Goal: Task Accomplishment & Management: Complete application form

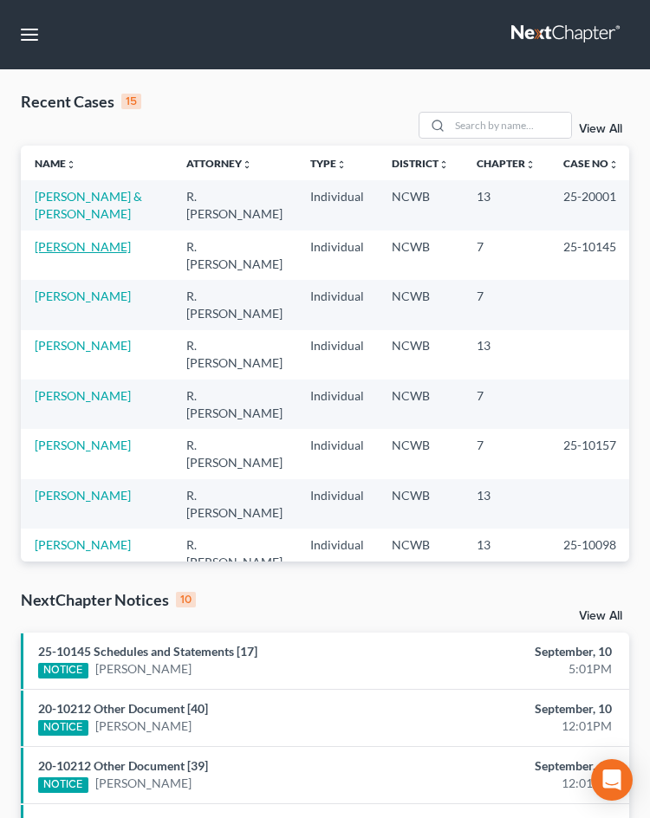
click at [74, 245] on link "[PERSON_NAME]" at bounding box center [83, 246] width 96 height 15
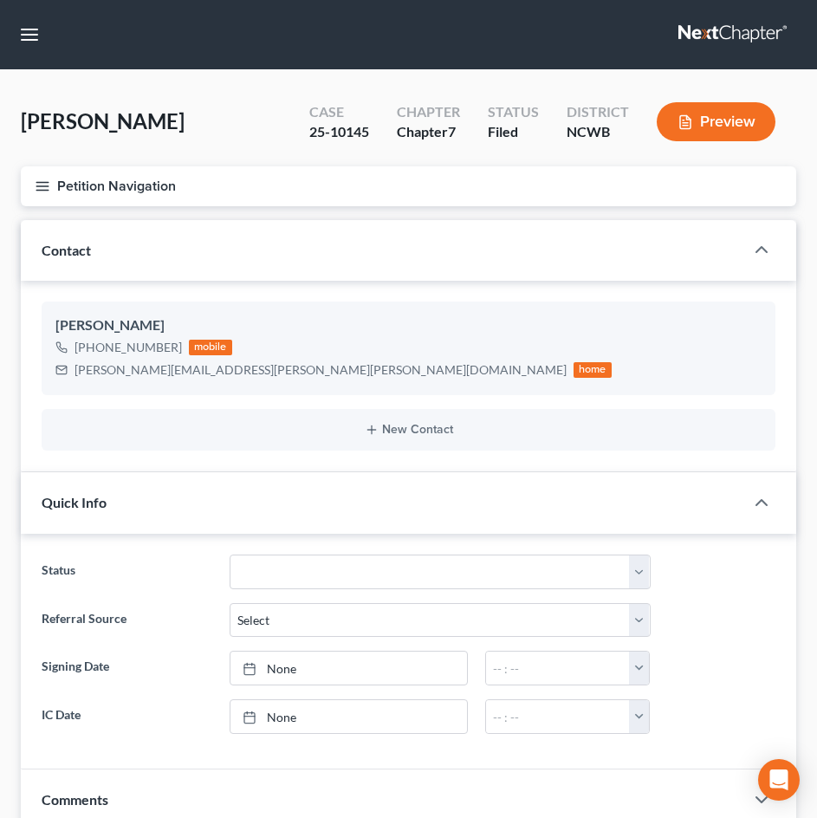
click at [36, 185] on icon "button" at bounding box center [43, 187] width 16 height 16
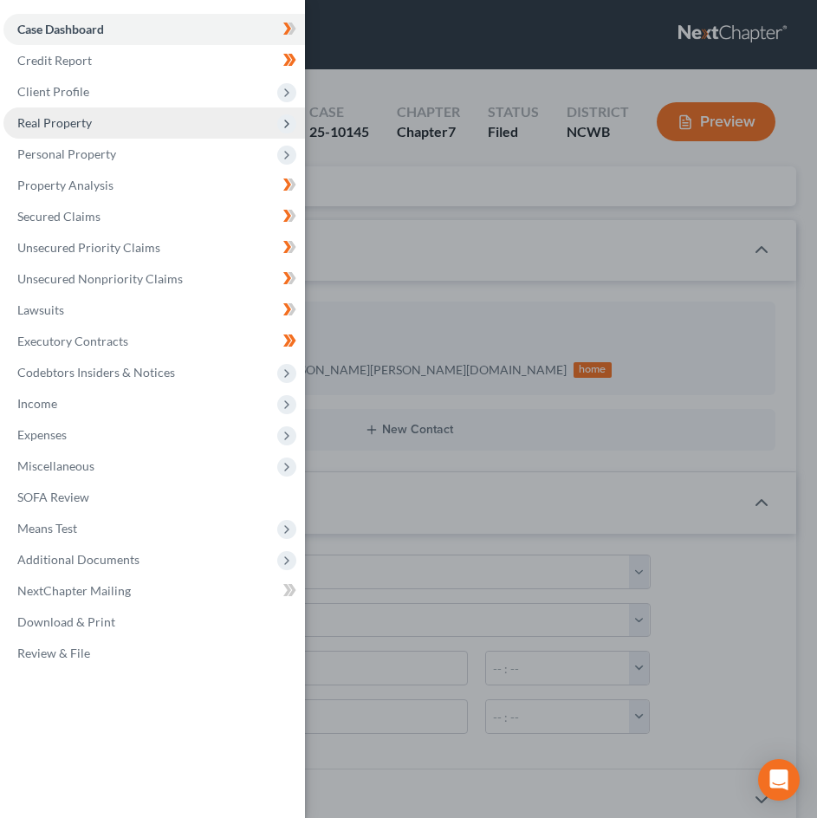
click at [95, 120] on span "Real Property" at bounding box center [154, 122] width 302 height 31
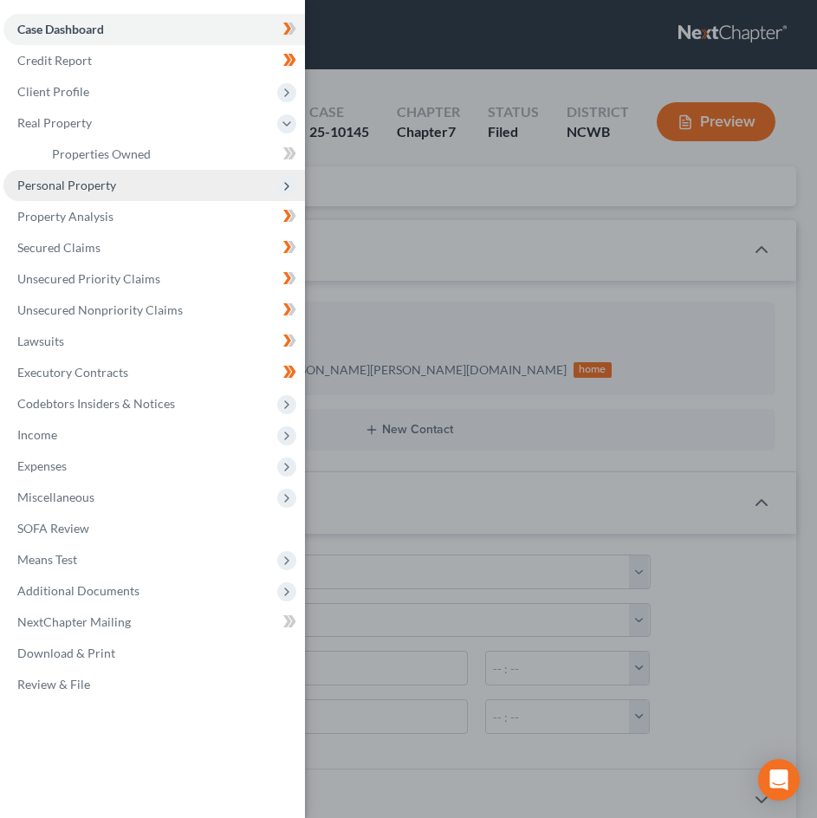
click at [81, 186] on span "Personal Property" at bounding box center [66, 185] width 99 height 15
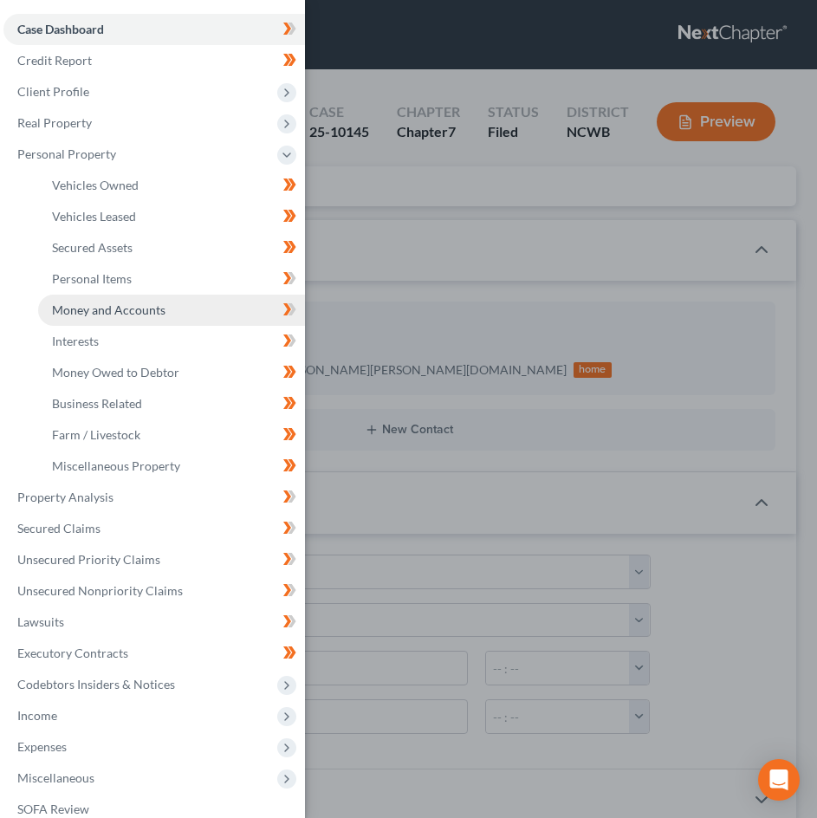
click at [117, 308] on span "Money and Accounts" at bounding box center [109, 310] width 114 height 15
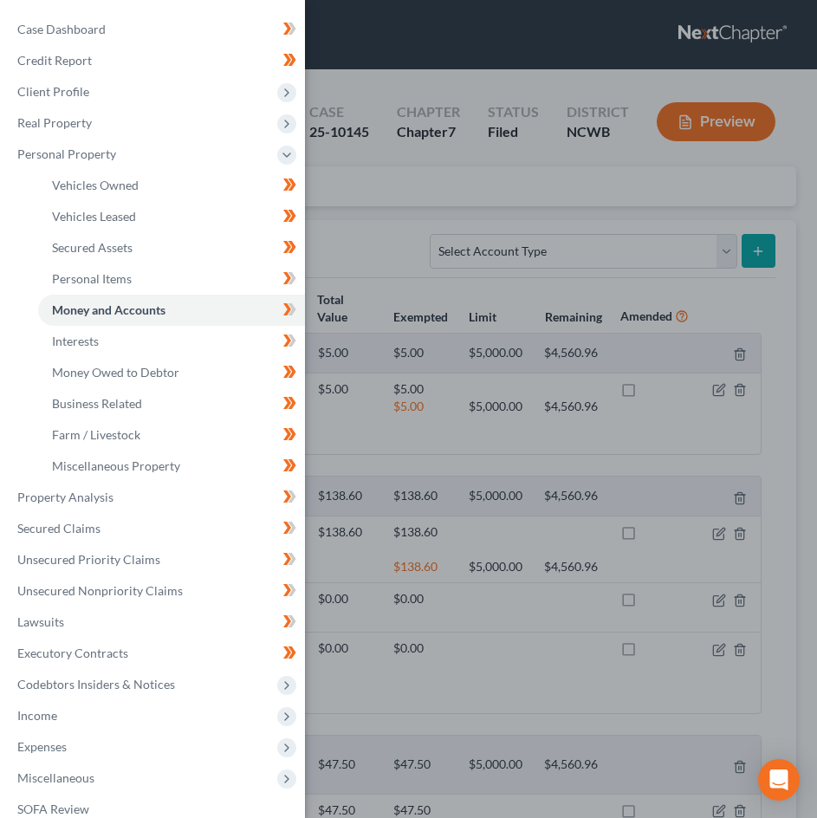
click at [463, 474] on div "Case Dashboard Payments Invoices Payments Payments Credit Report Client Profile" at bounding box center [408, 409] width 817 height 818
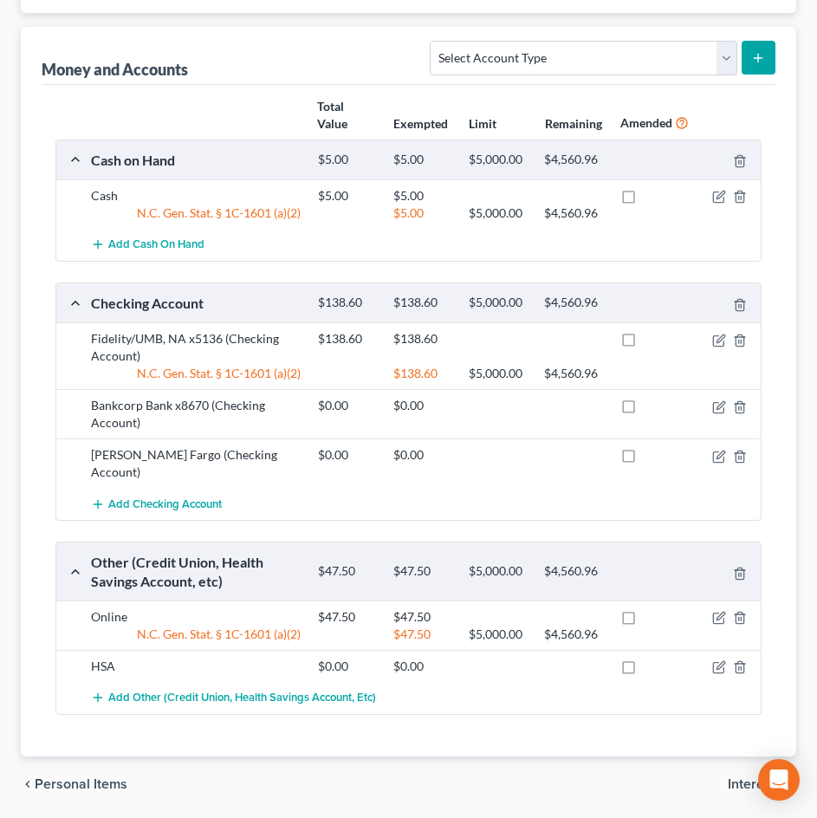
scroll to position [236, 0]
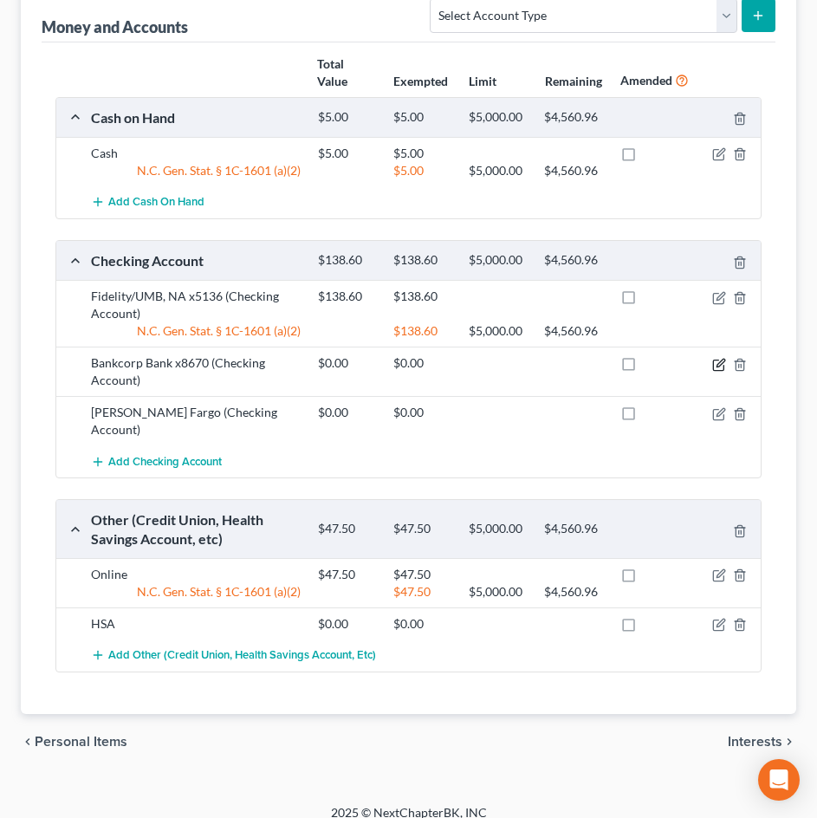
click at [719, 364] on icon "button" at bounding box center [721, 363] width 8 height 8
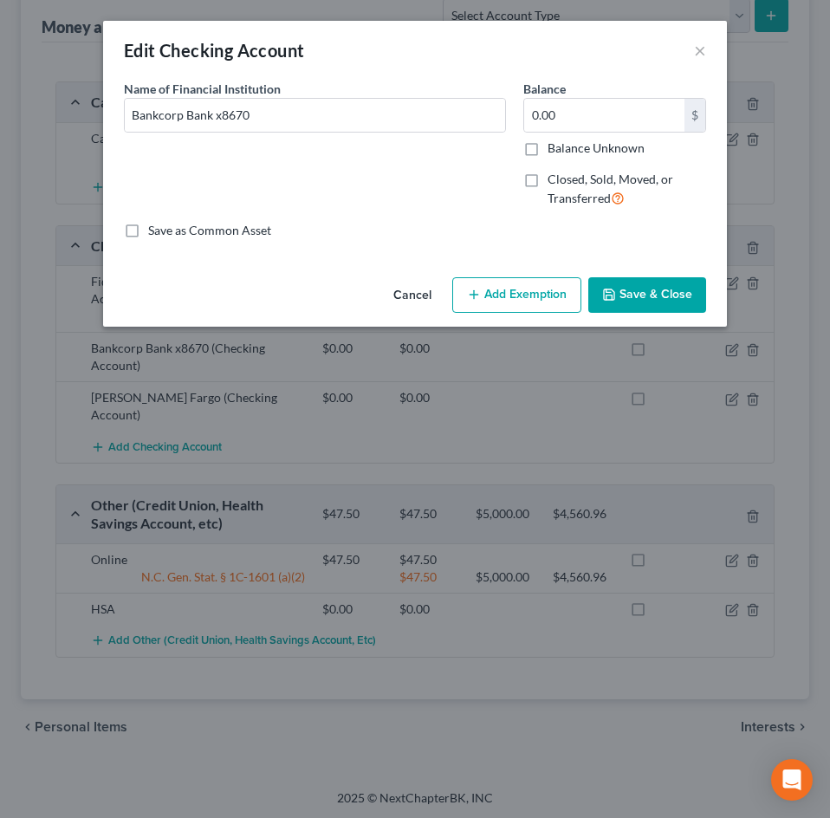
click at [413, 298] on button "Cancel" at bounding box center [413, 296] width 66 height 35
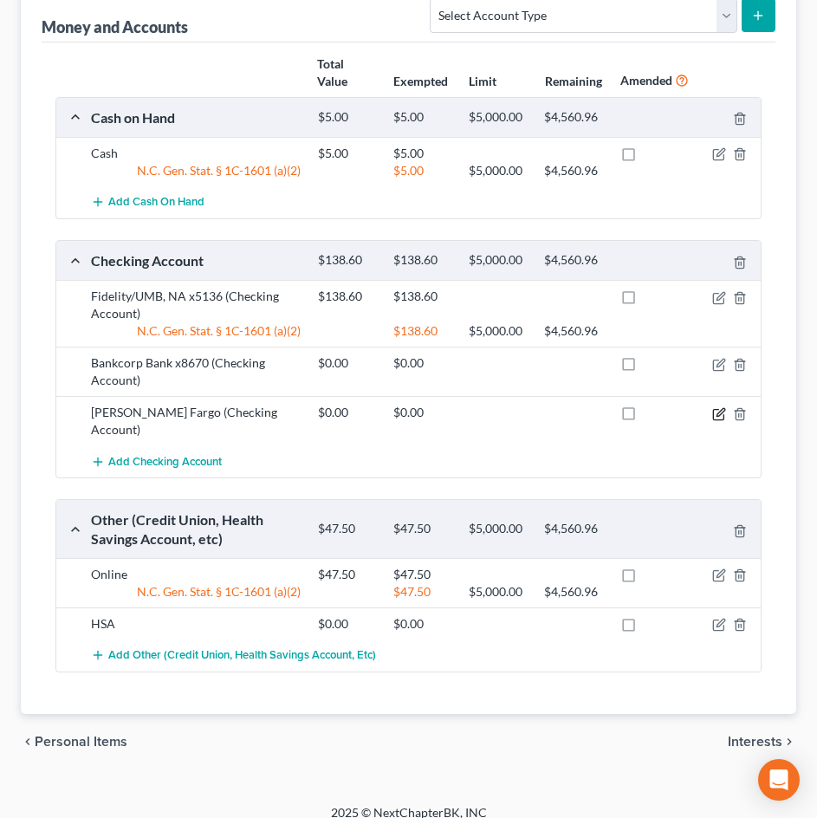
click at [713, 413] on icon "button" at bounding box center [718, 414] width 10 height 10
select select "28"
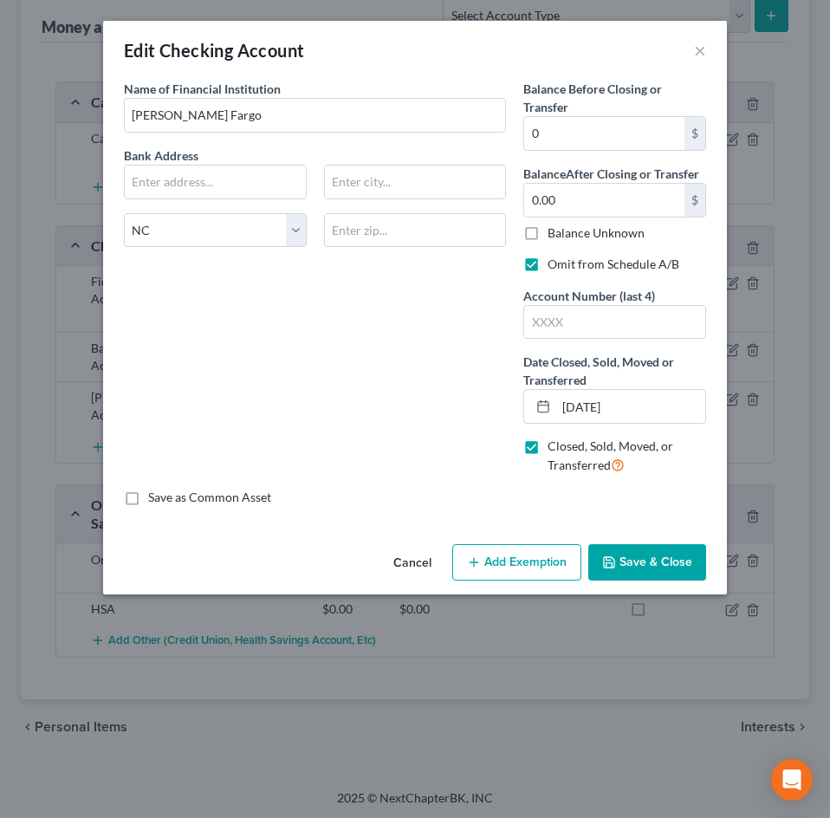
click at [410, 563] on button "Cancel" at bounding box center [413, 563] width 66 height 35
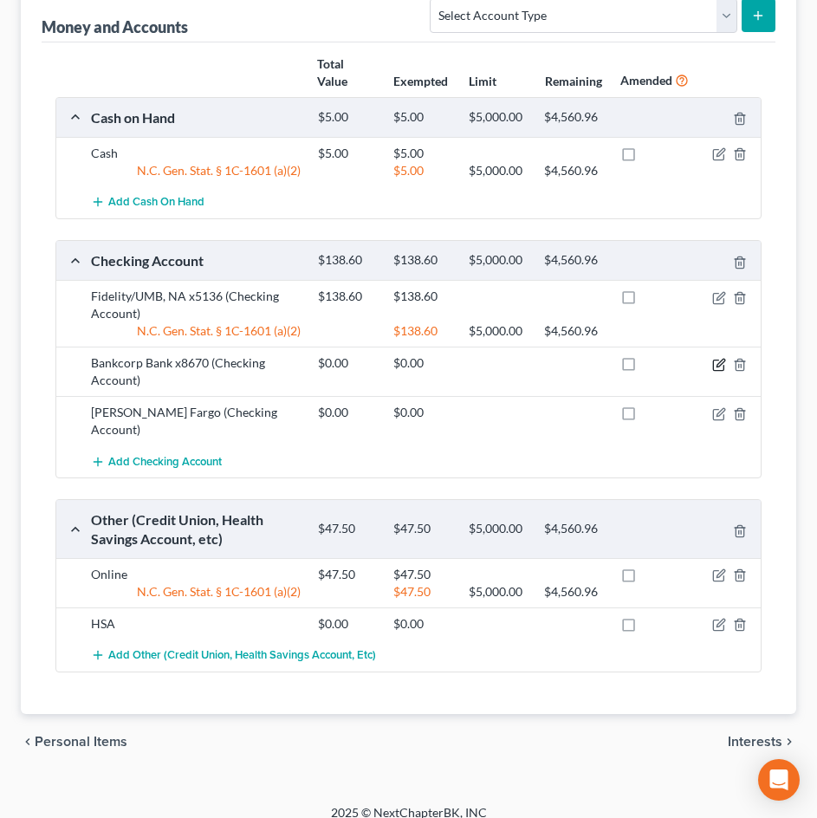
click at [716, 367] on icon "button" at bounding box center [720, 365] width 14 height 14
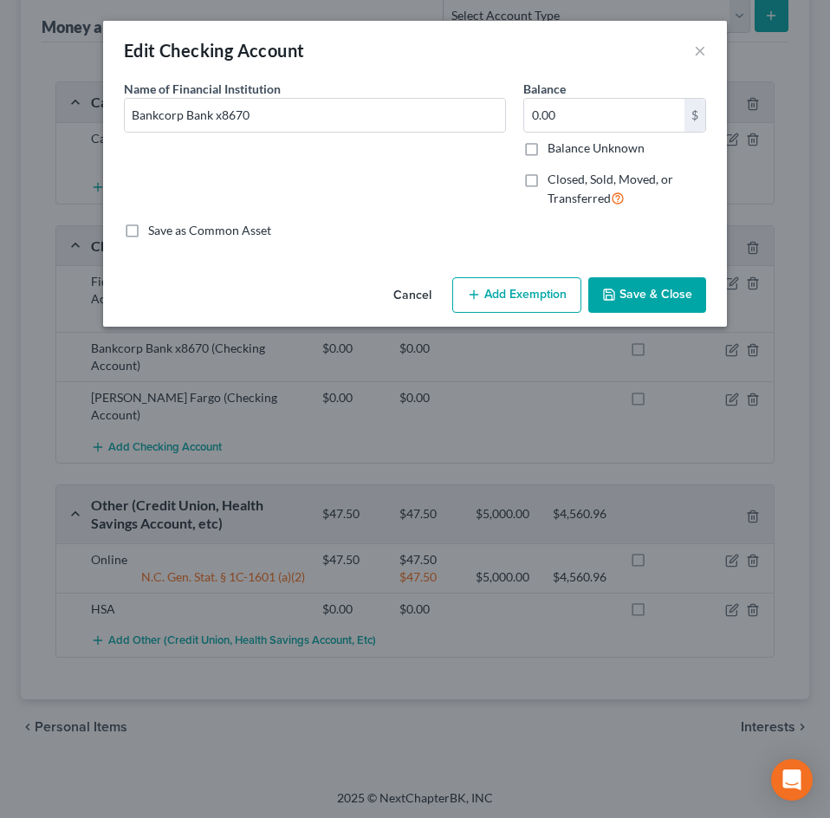
click at [419, 295] on button "Cancel" at bounding box center [413, 296] width 66 height 35
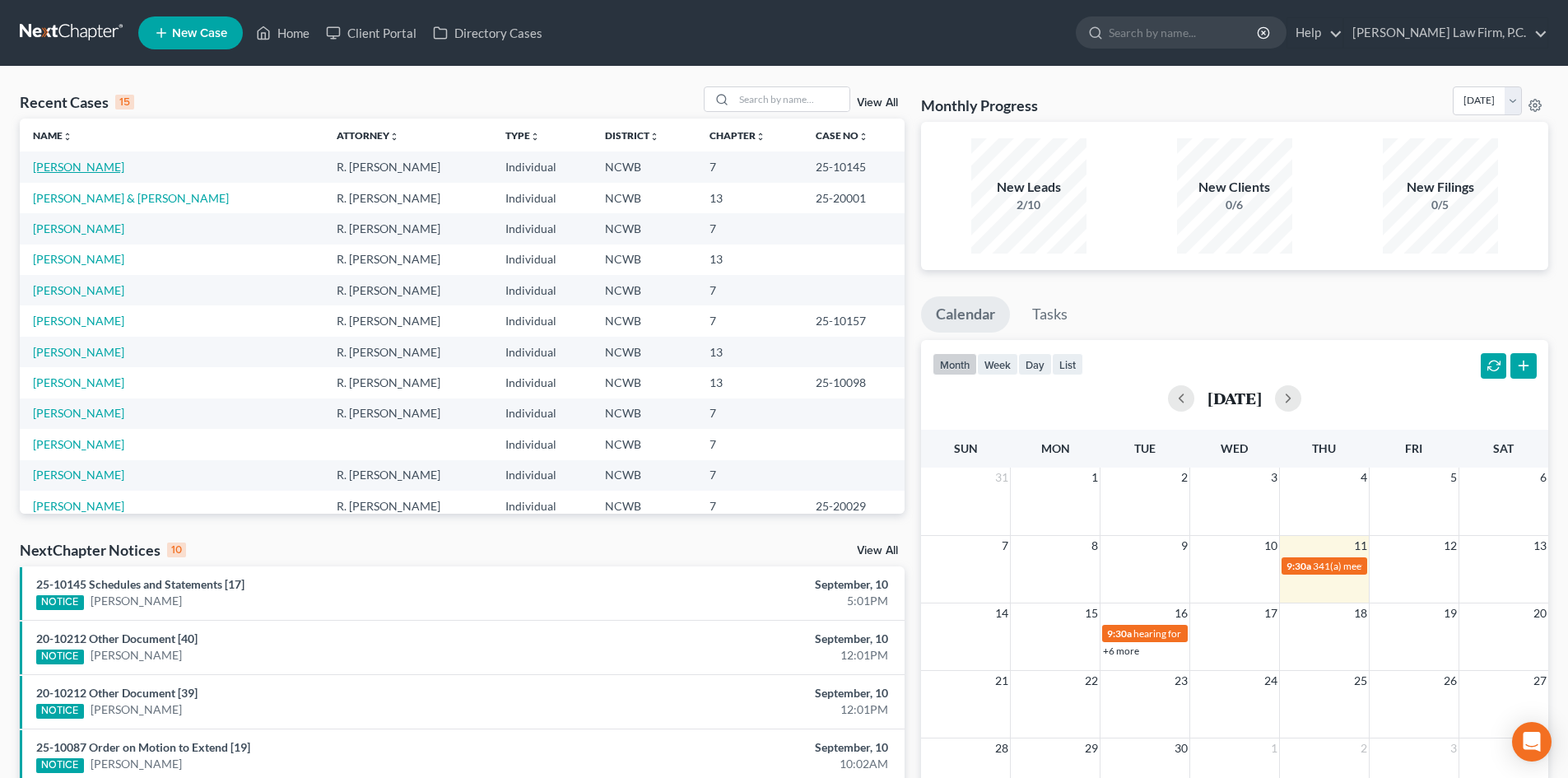
click at [61, 167] on link "[PERSON_NAME]" at bounding box center [79, 166] width 91 height 14
select select "3"
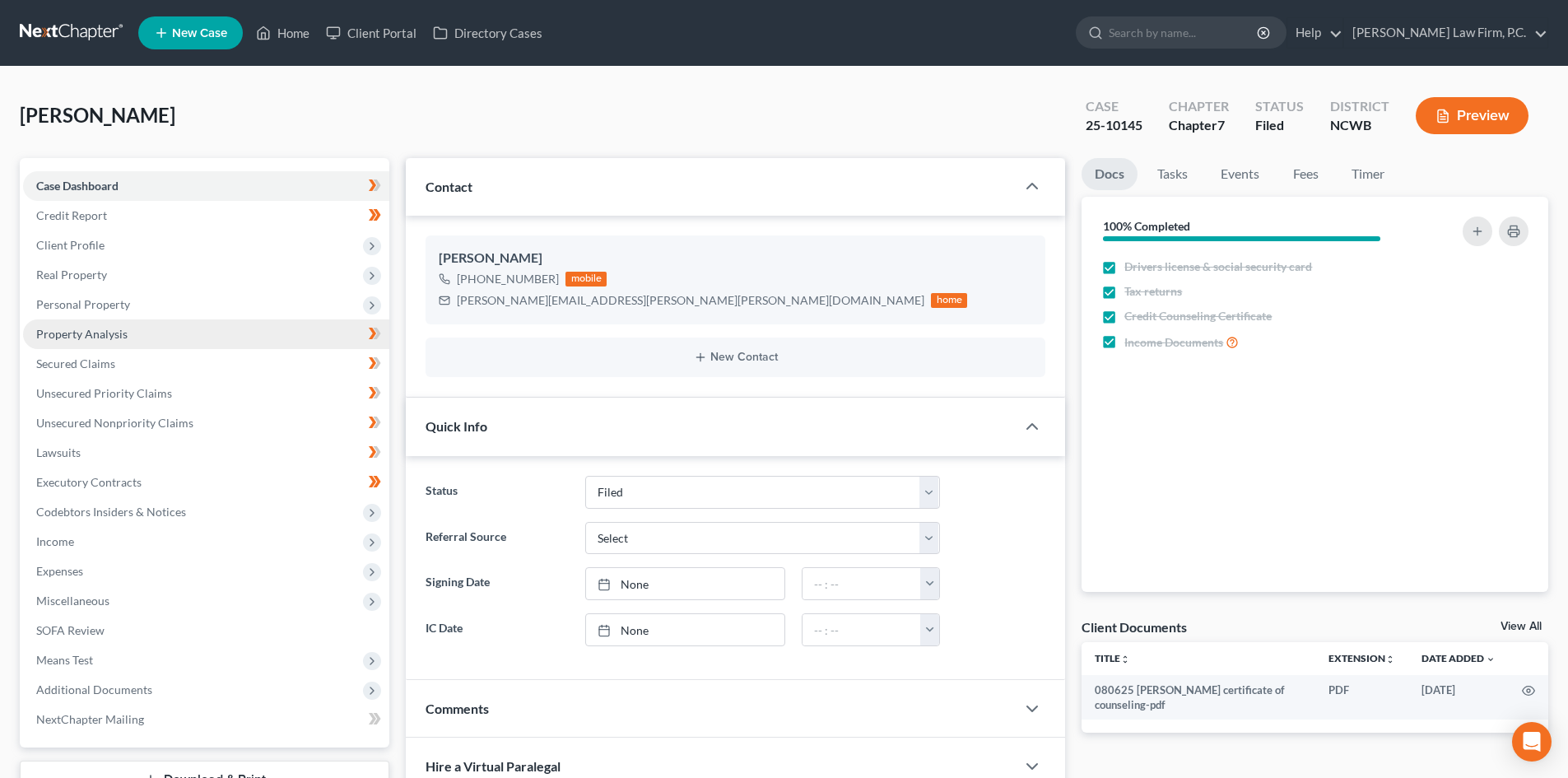
click at [84, 332] on span "Property Analysis" at bounding box center [82, 333] width 91 height 14
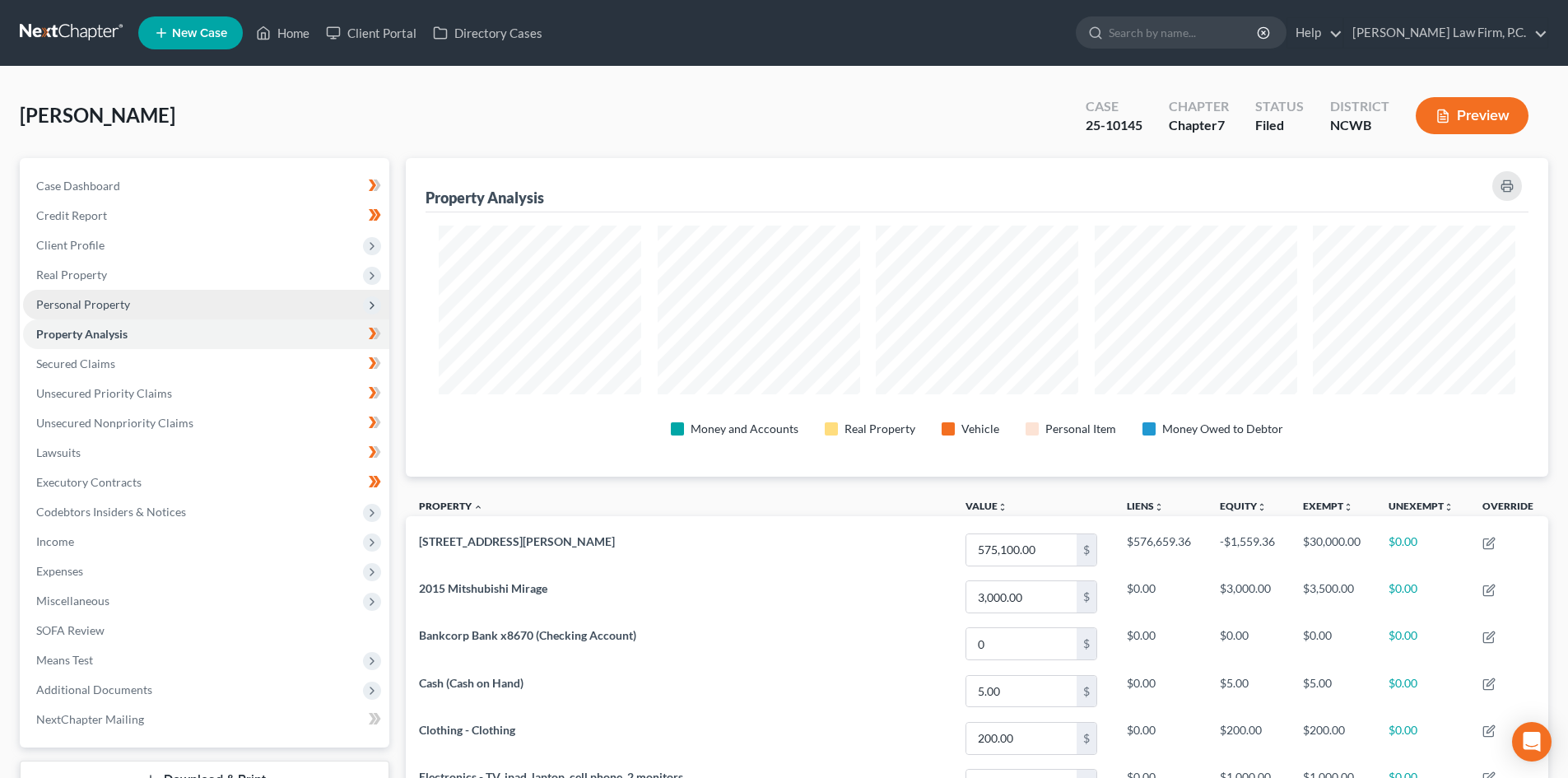
scroll to position [318, 1143]
click at [85, 309] on span "Personal Property" at bounding box center [83, 304] width 94 height 14
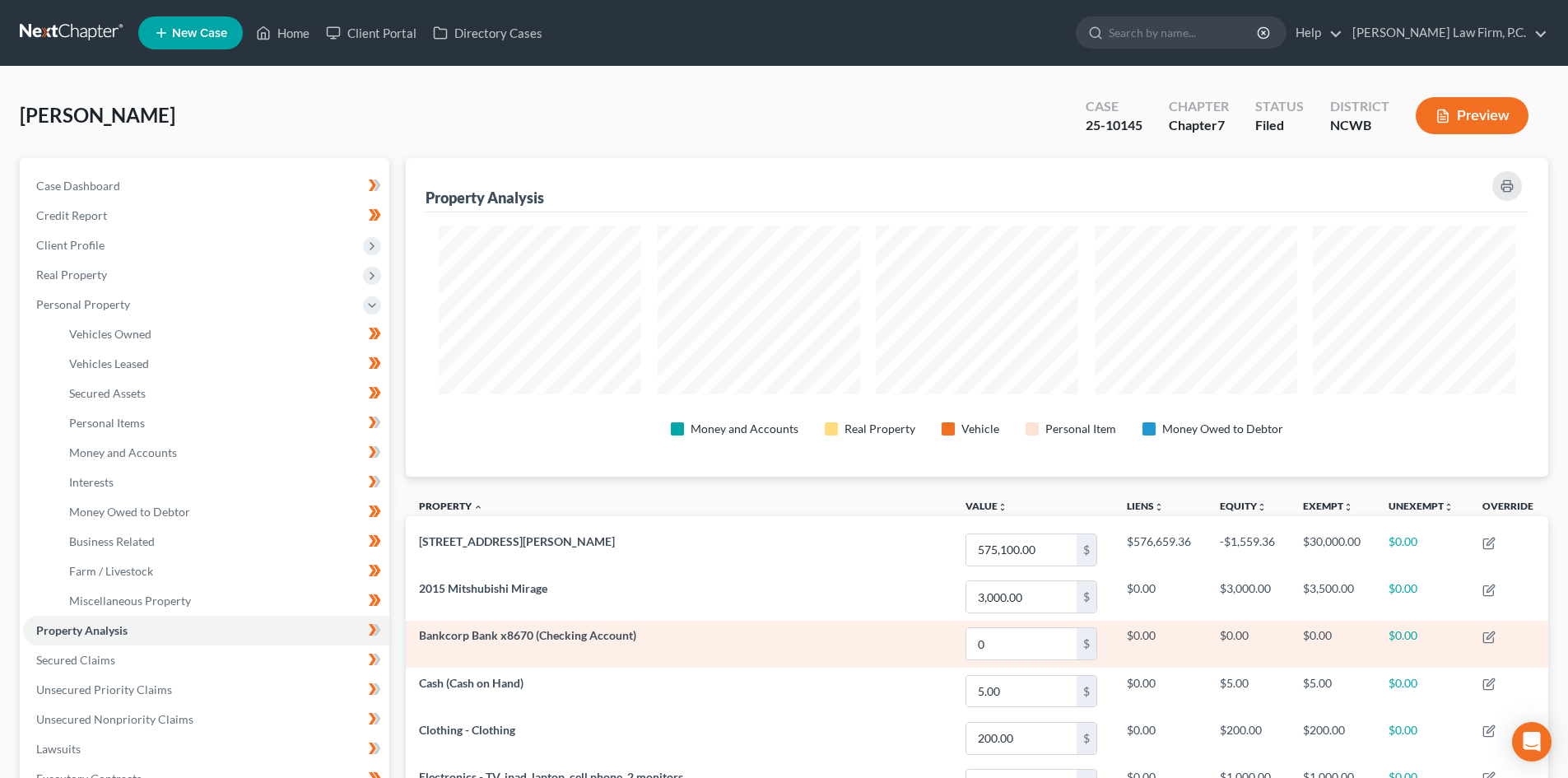
click at [528, 636] on span "Bankcorp Bank x8670 (Checking Account)" at bounding box center [527, 635] width 217 height 14
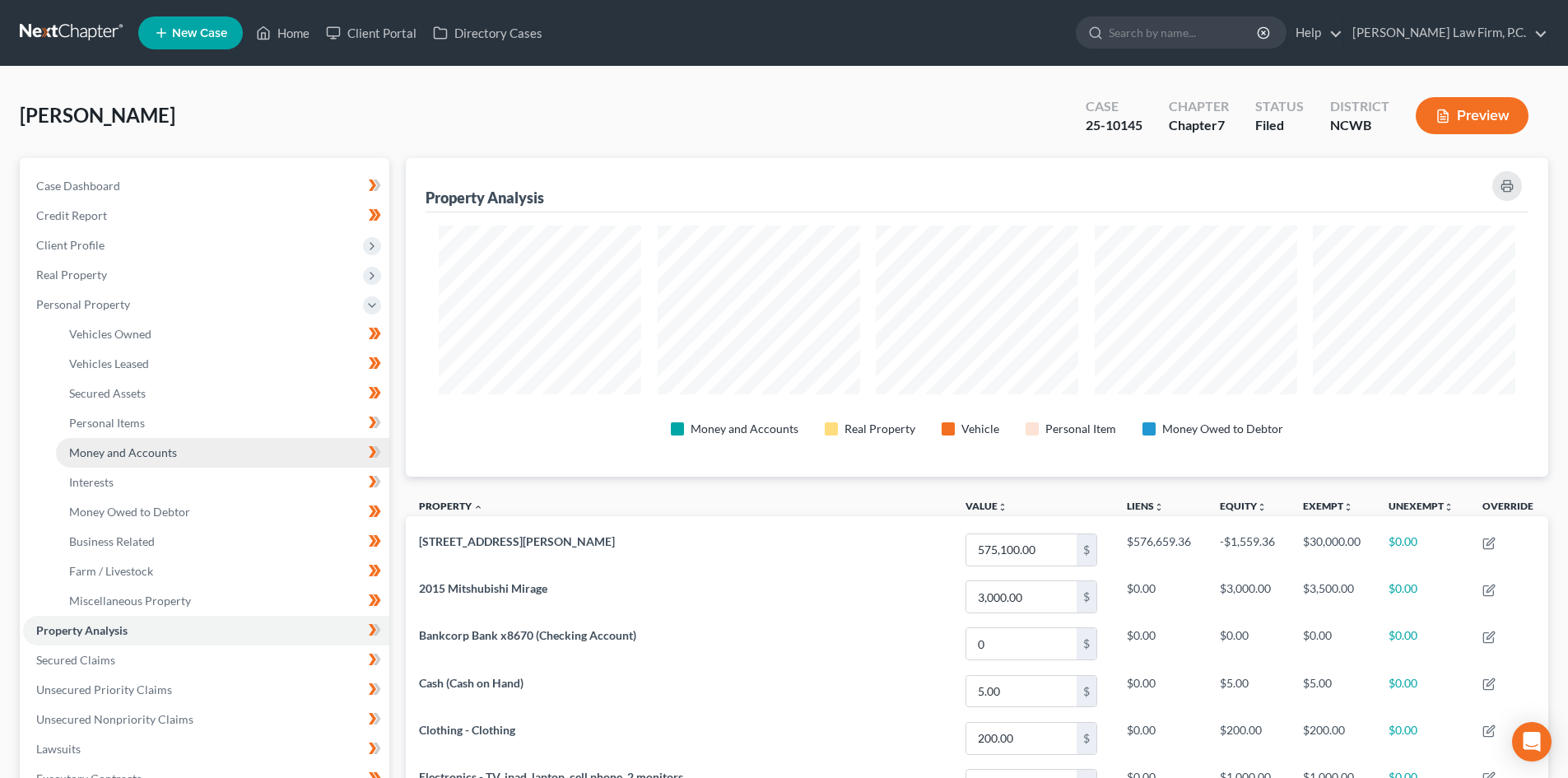
click at [127, 446] on span "Money and Accounts" at bounding box center [123, 452] width 108 height 14
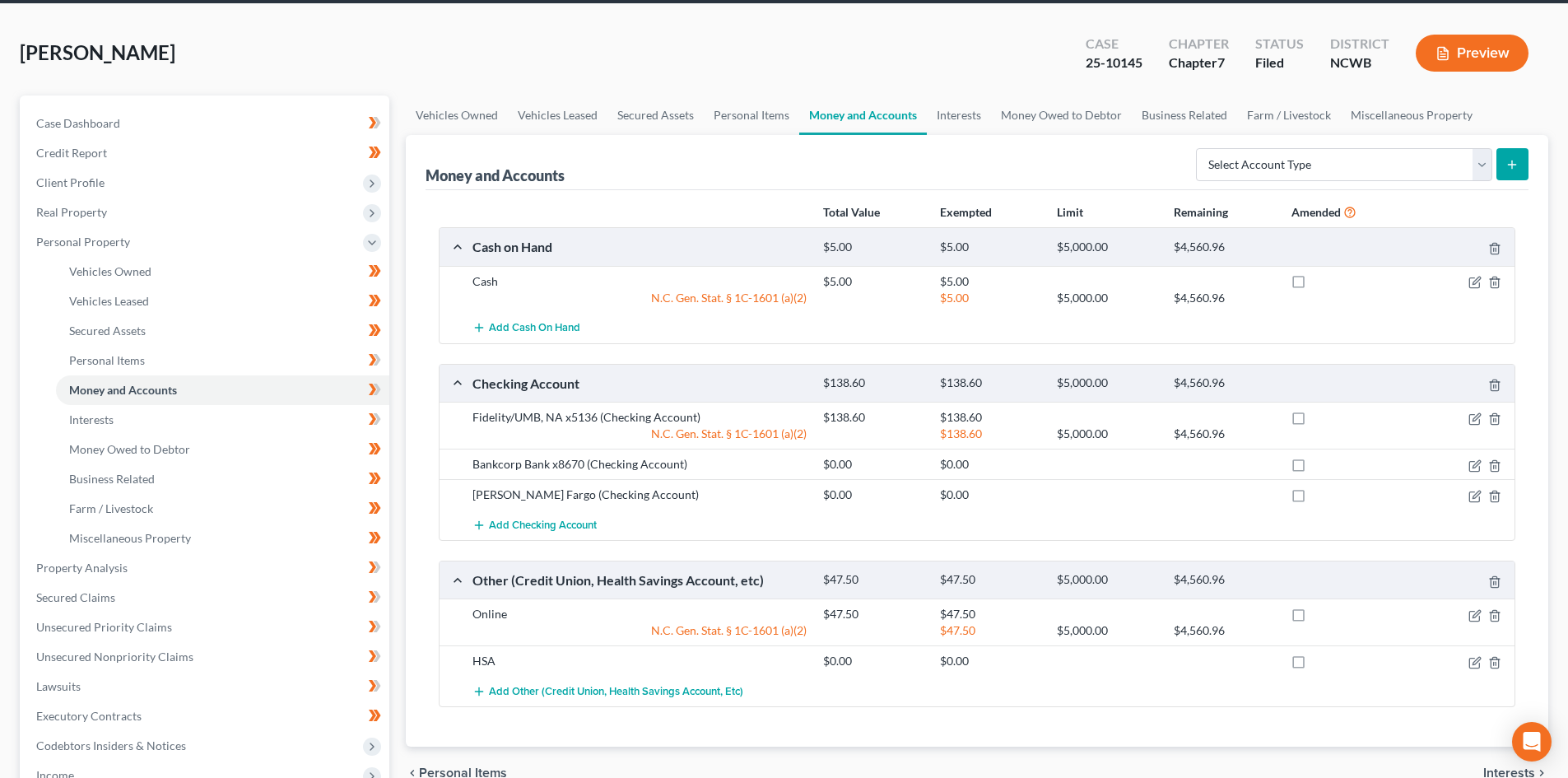
scroll to position [83, 0]
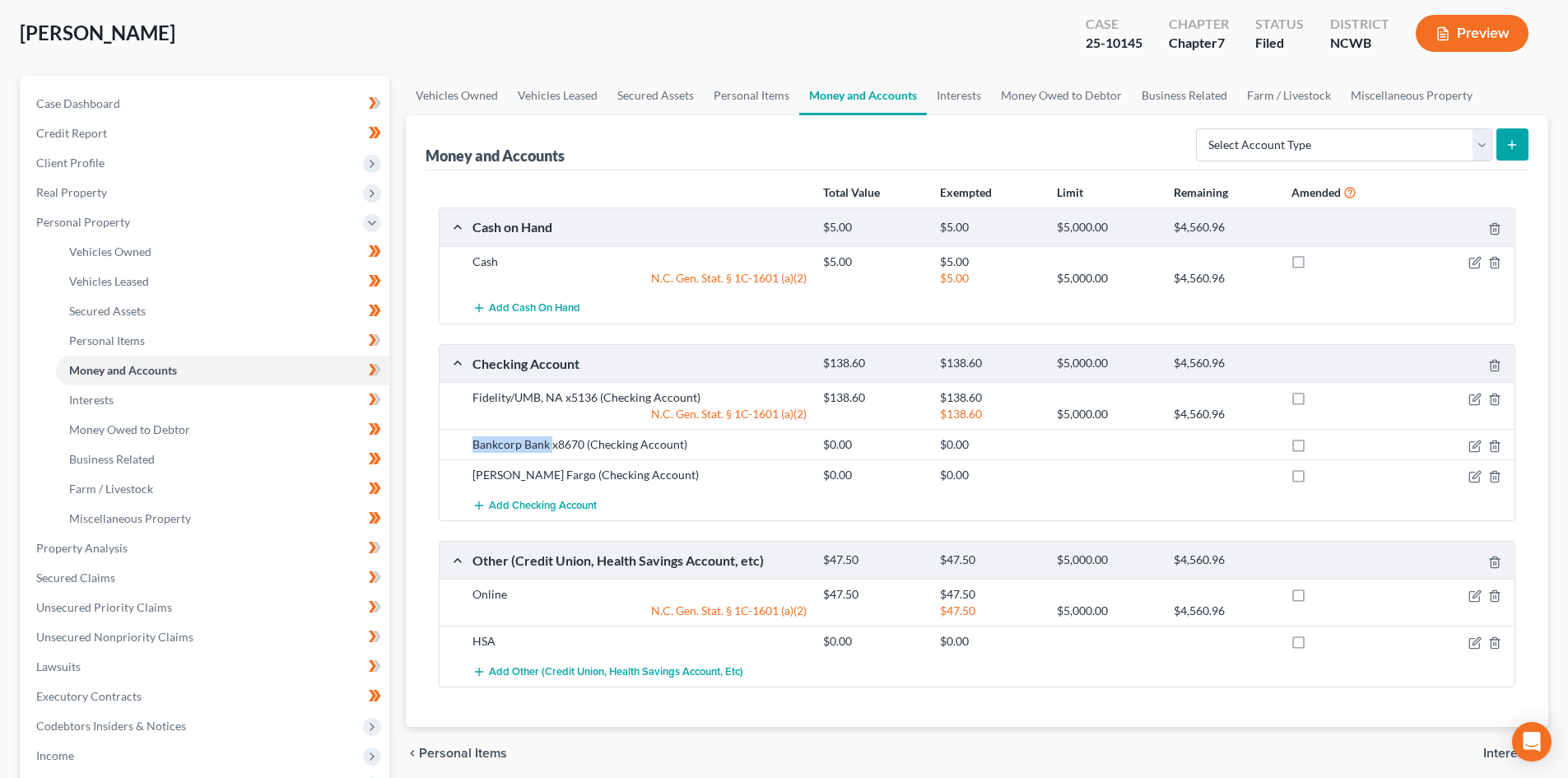
drag, startPoint x: 475, startPoint y: 443, endPoint x: 553, endPoint y: 453, distance: 78.6
click at [553, 453] on div "Bankcorp Bank x8670 (Checking Account)" at bounding box center [639, 444] width 350 height 16
click at [557, 445] on div "Bankcorp Bank x8670 (Checking Account)" at bounding box center [639, 444] width 350 height 16
drag, startPoint x: 557, startPoint y: 443, endPoint x: 582, endPoint y: 439, distance: 25.3
click at [582, 439] on div "Bankcorp Bank x8670 (Checking Account)" at bounding box center [639, 444] width 350 height 16
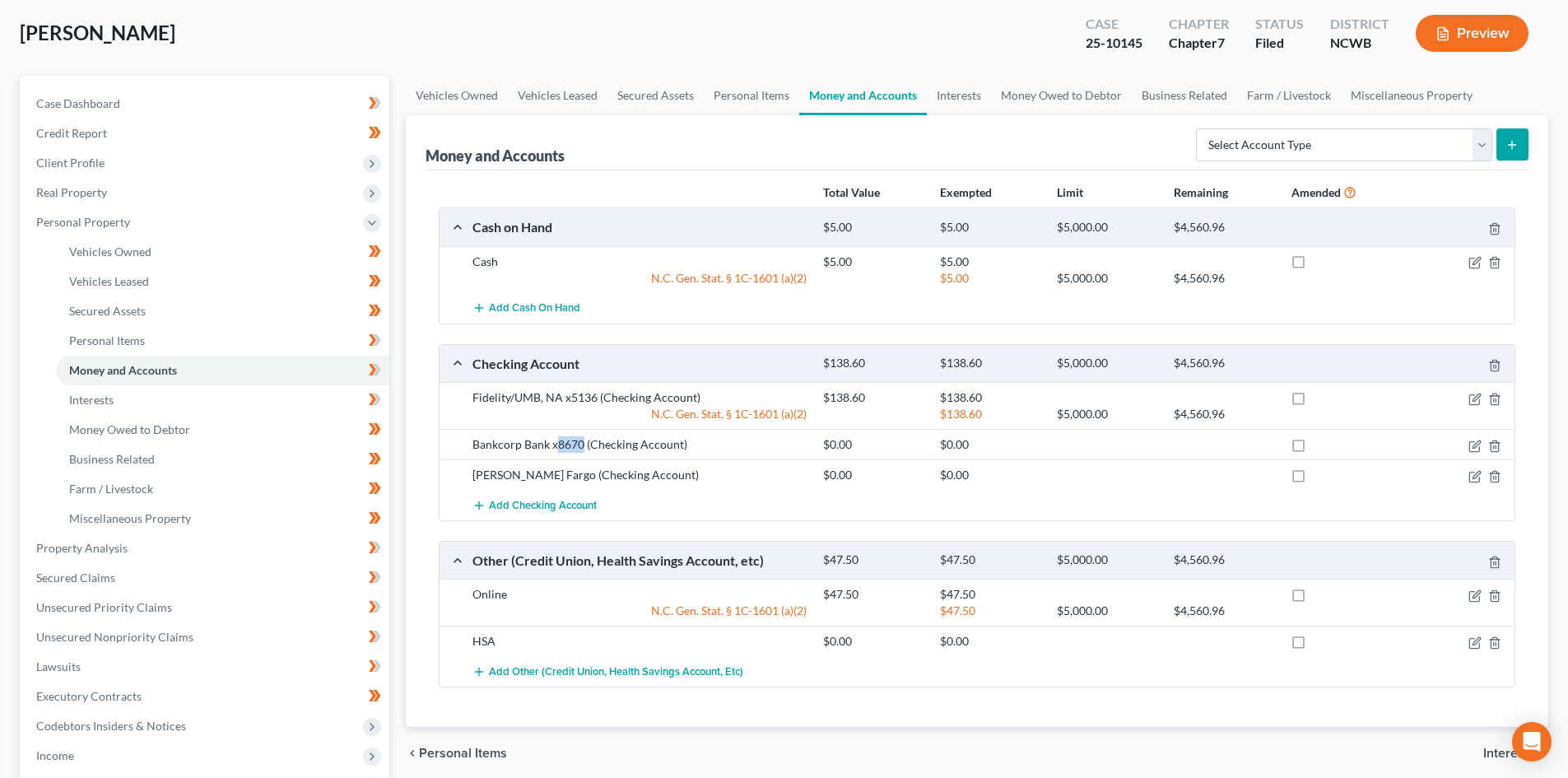
copy div "8670"
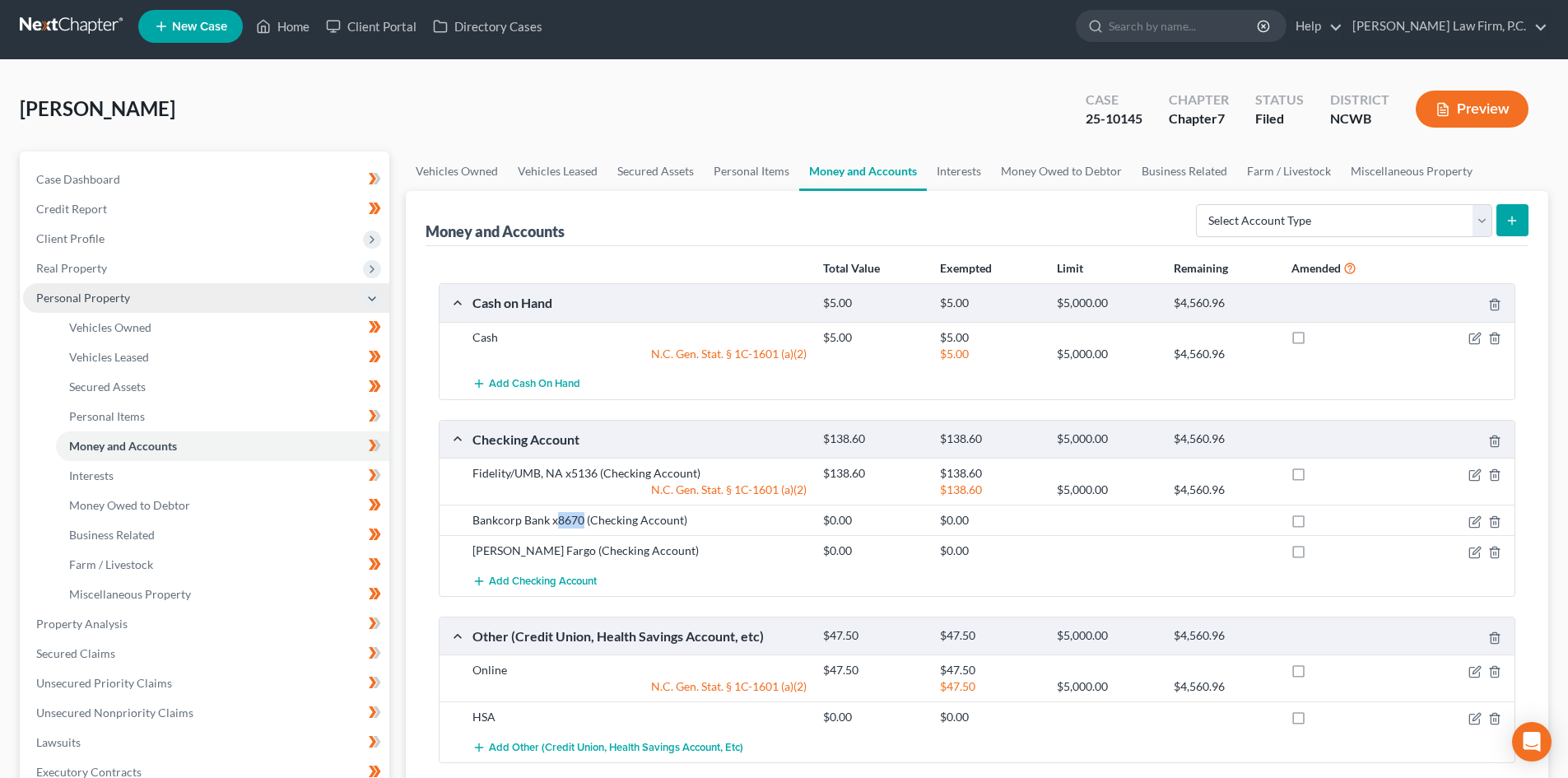
scroll to position [0, 0]
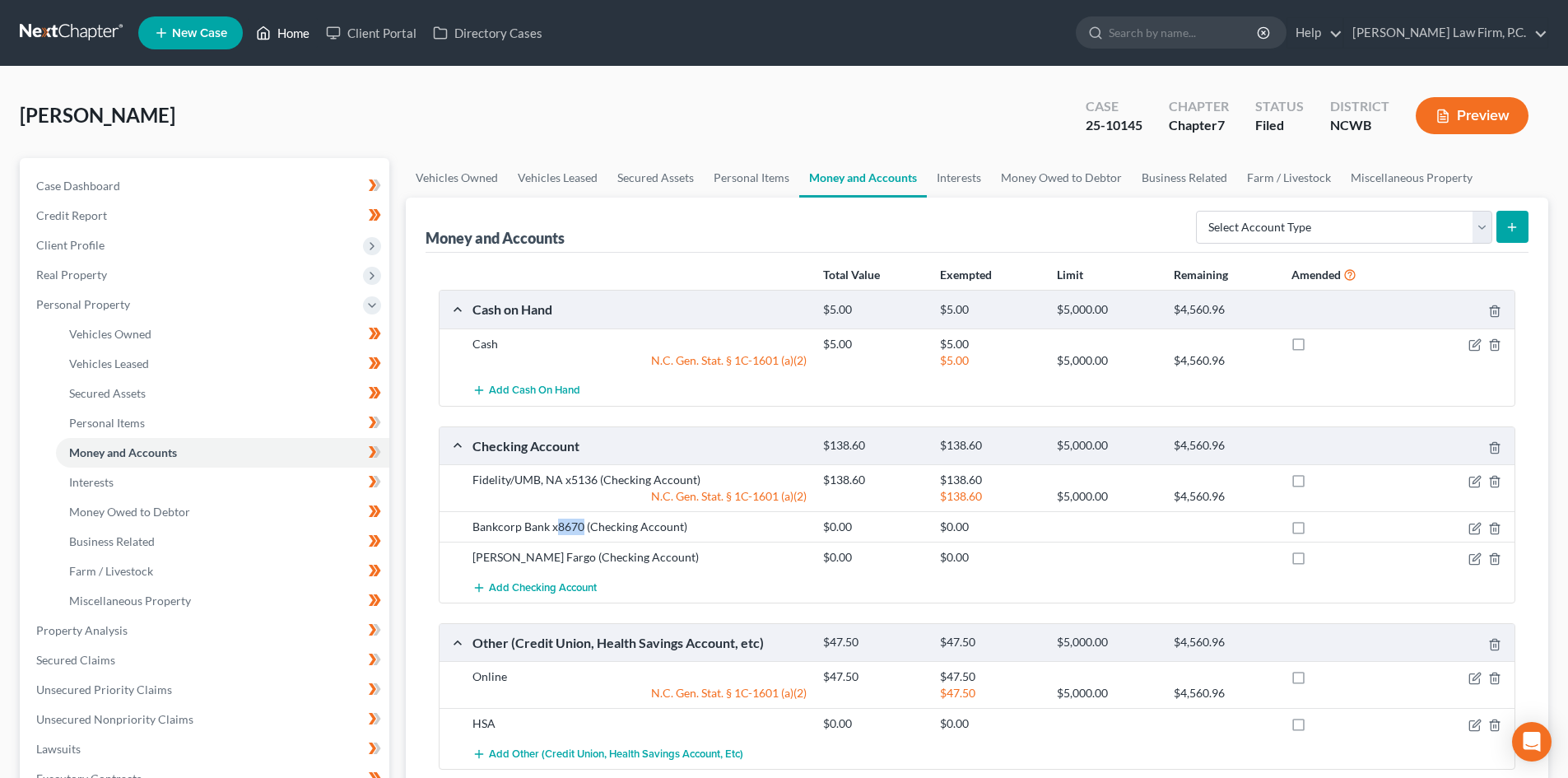
click at [300, 37] on link "Home" at bounding box center [283, 32] width 70 height 29
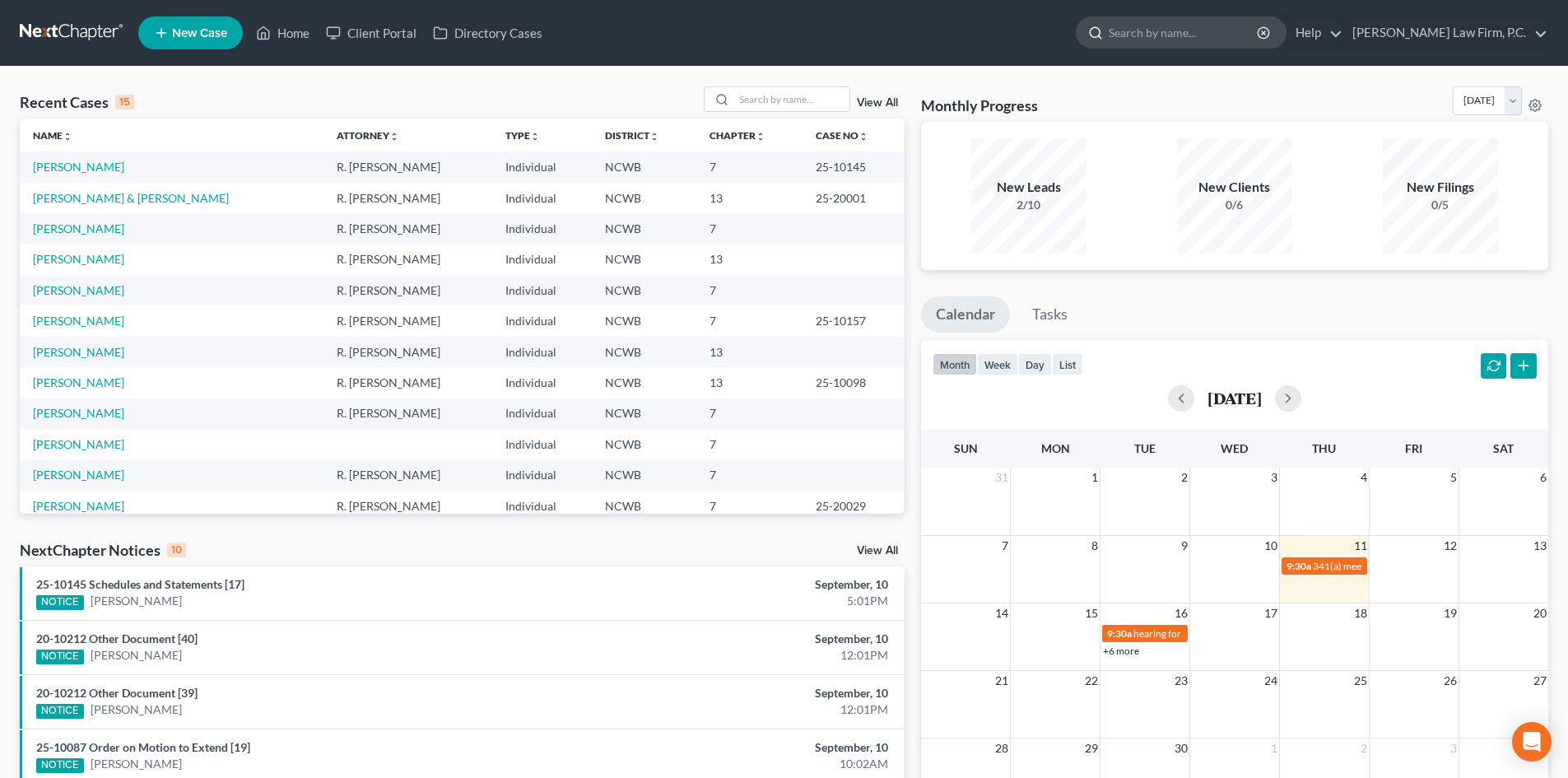
click at [1235, 34] on input "search" at bounding box center [1184, 32] width 151 height 30
type input "wagner"
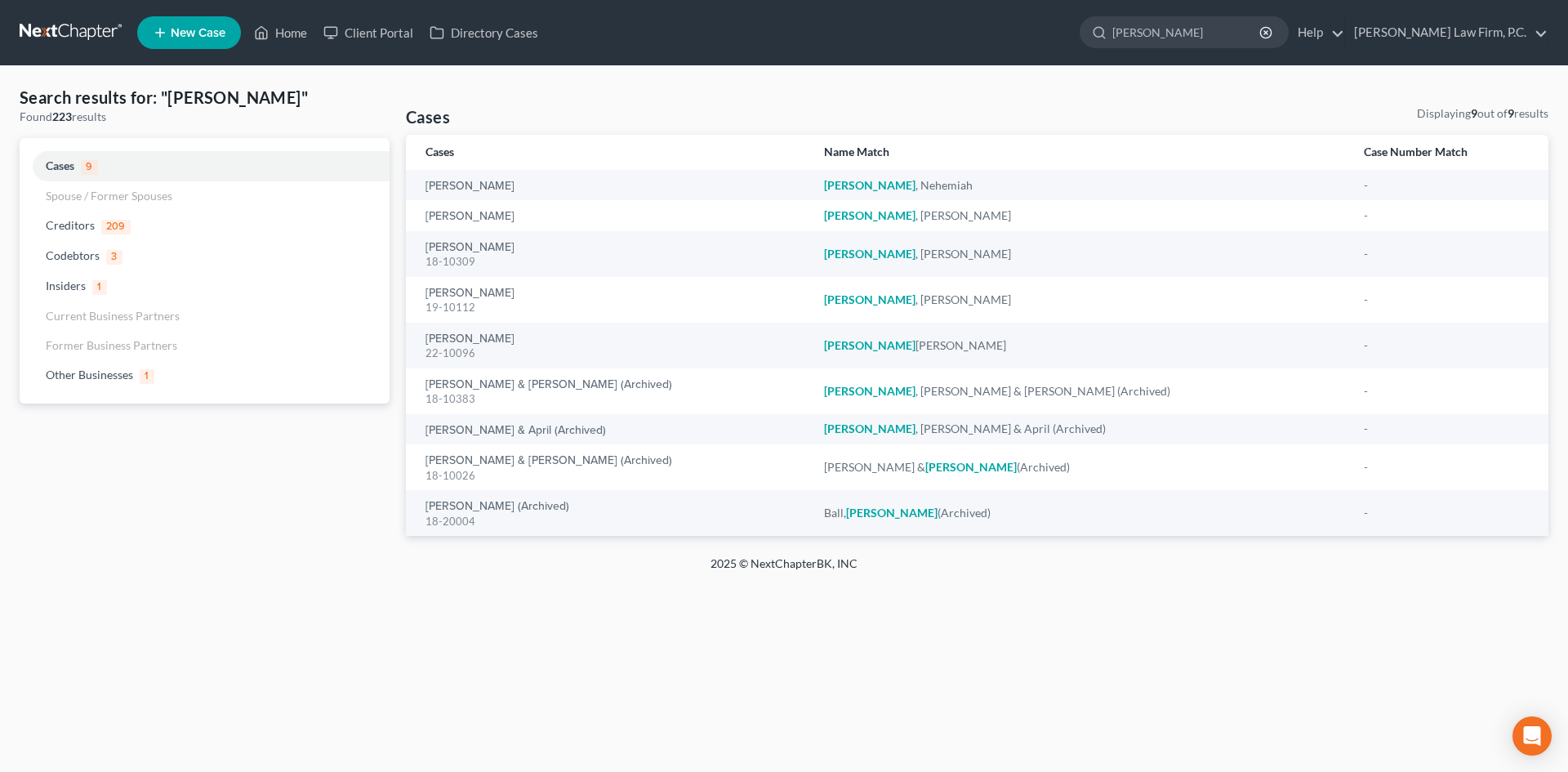
click at [205, 38] on span "New Case" at bounding box center [198, 33] width 55 height 12
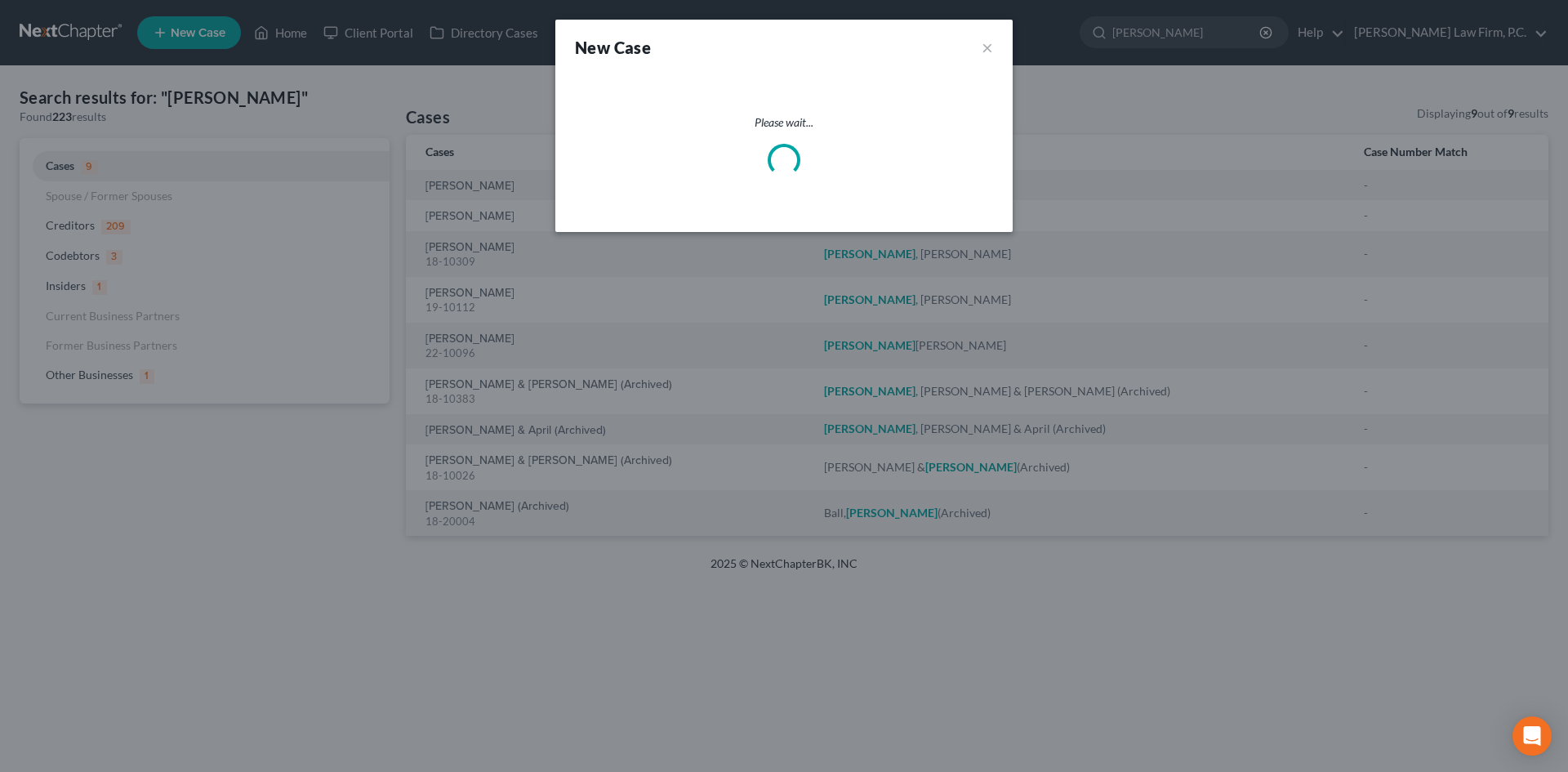
select select "59"
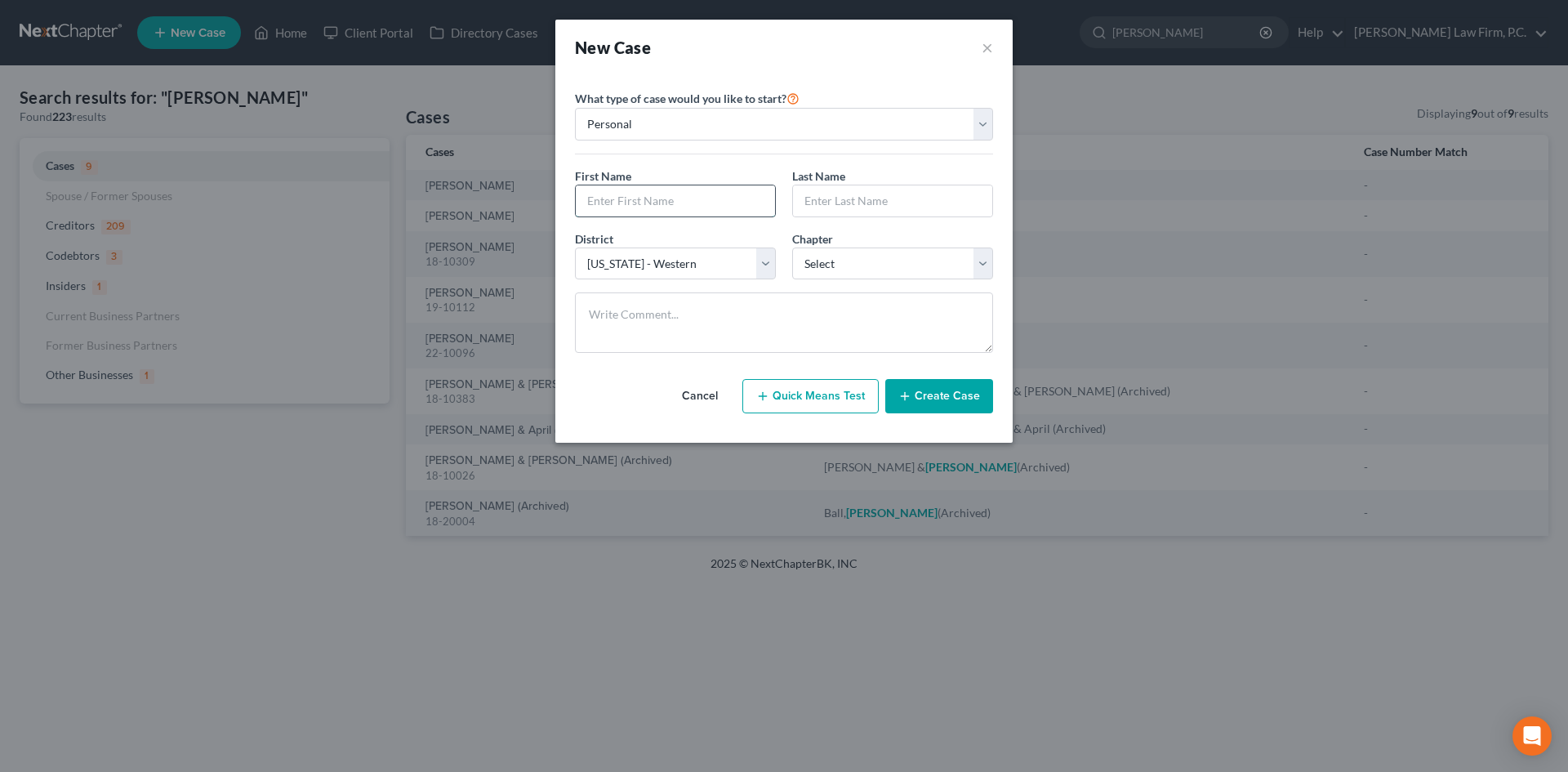
click at [662, 203] on input "text" at bounding box center [676, 201] width 200 height 31
type input "Sharon"
type input "Wagner"
click at [852, 269] on select "Select 7 11 12 13" at bounding box center [892, 264] width 201 height 33
select select "0"
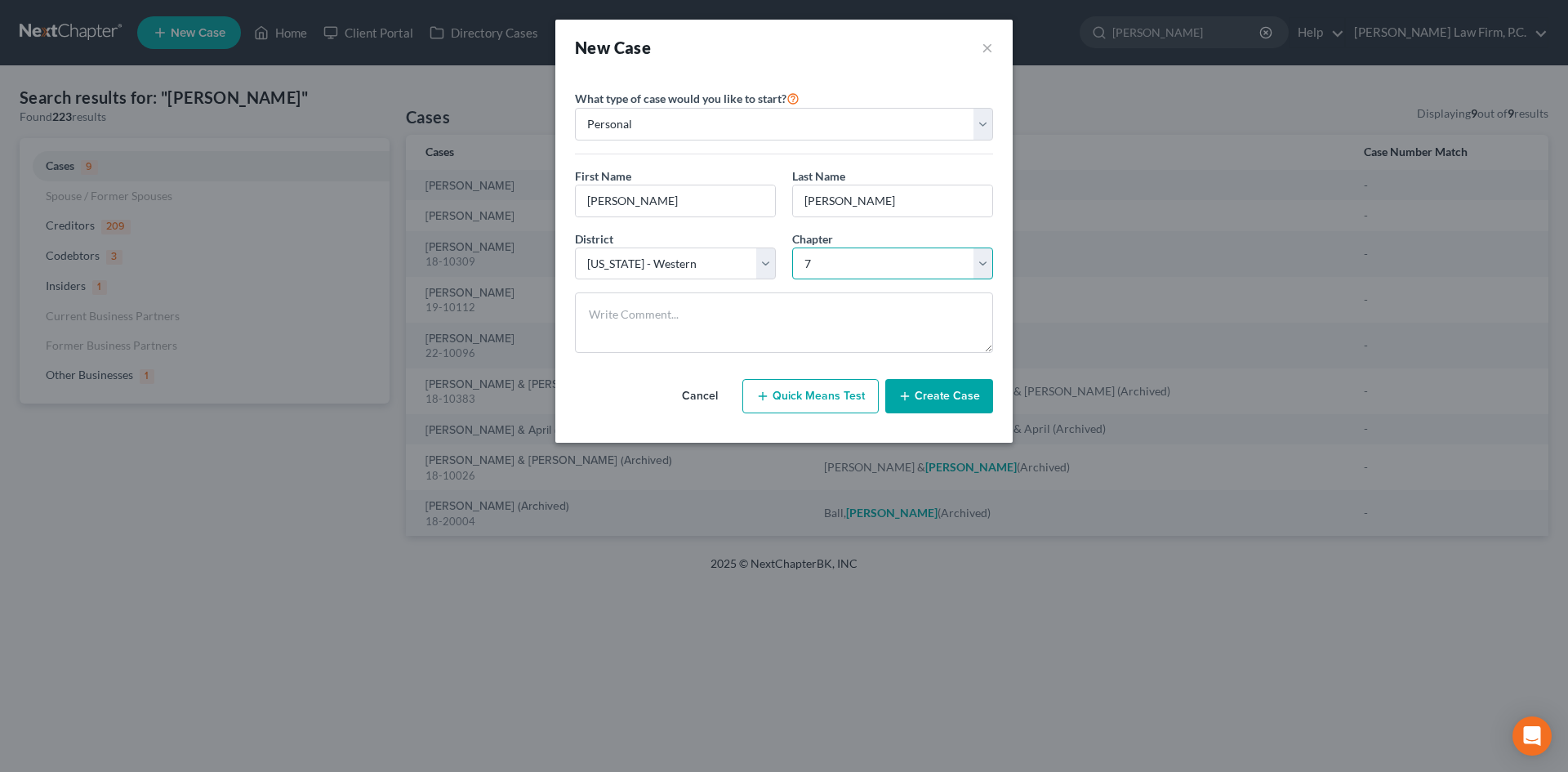
click at [792, 248] on select "Select 7 11 12 13" at bounding box center [892, 264] width 201 height 33
click at [935, 389] on button "Create Case" at bounding box center [939, 396] width 107 height 34
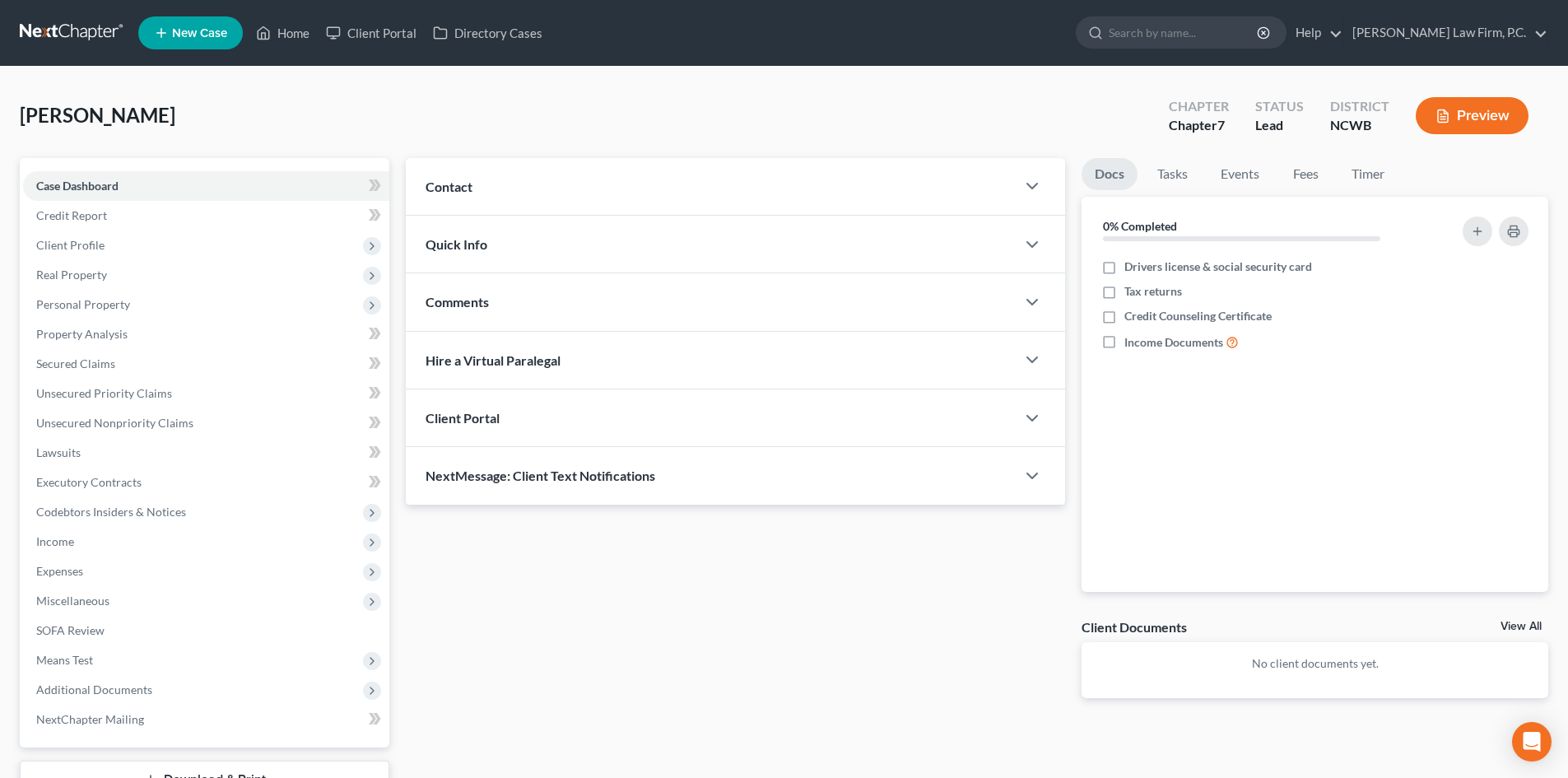
click at [442, 242] on span "Quick Info" at bounding box center [456, 244] width 62 height 15
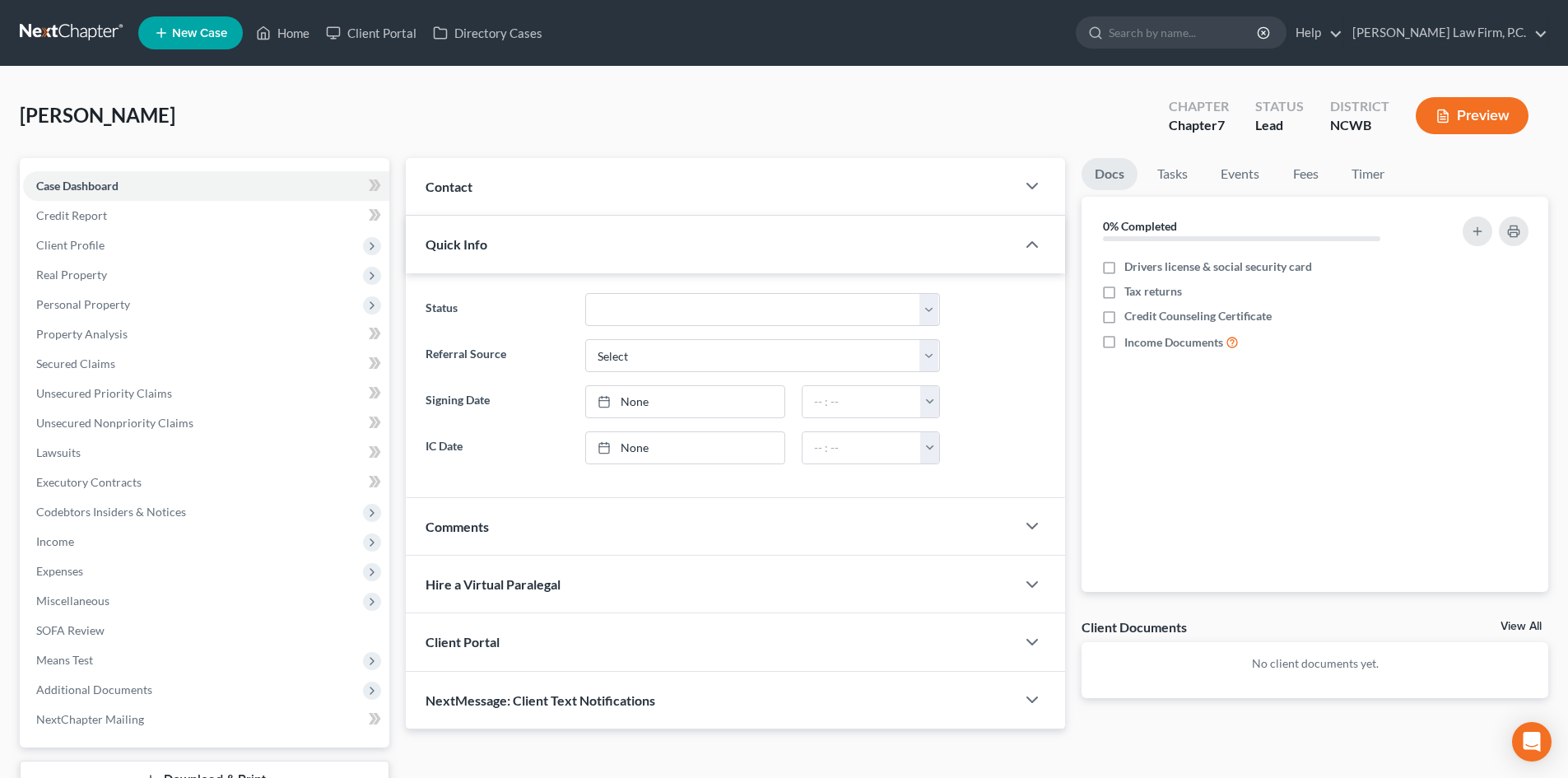
click at [471, 186] on span "Contact" at bounding box center [448, 186] width 47 height 15
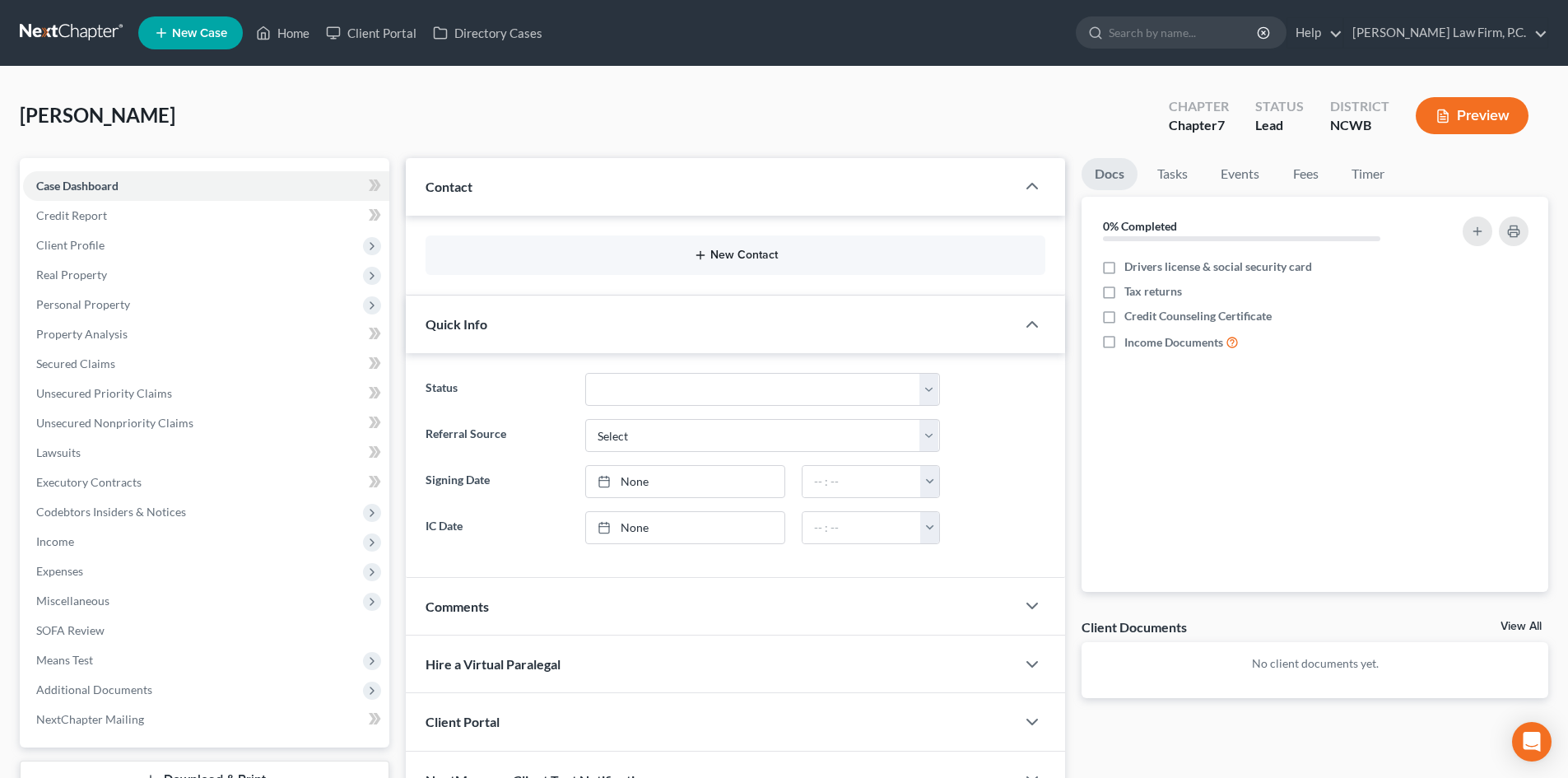
click at [715, 254] on button "New Contact" at bounding box center [735, 256] width 594 height 13
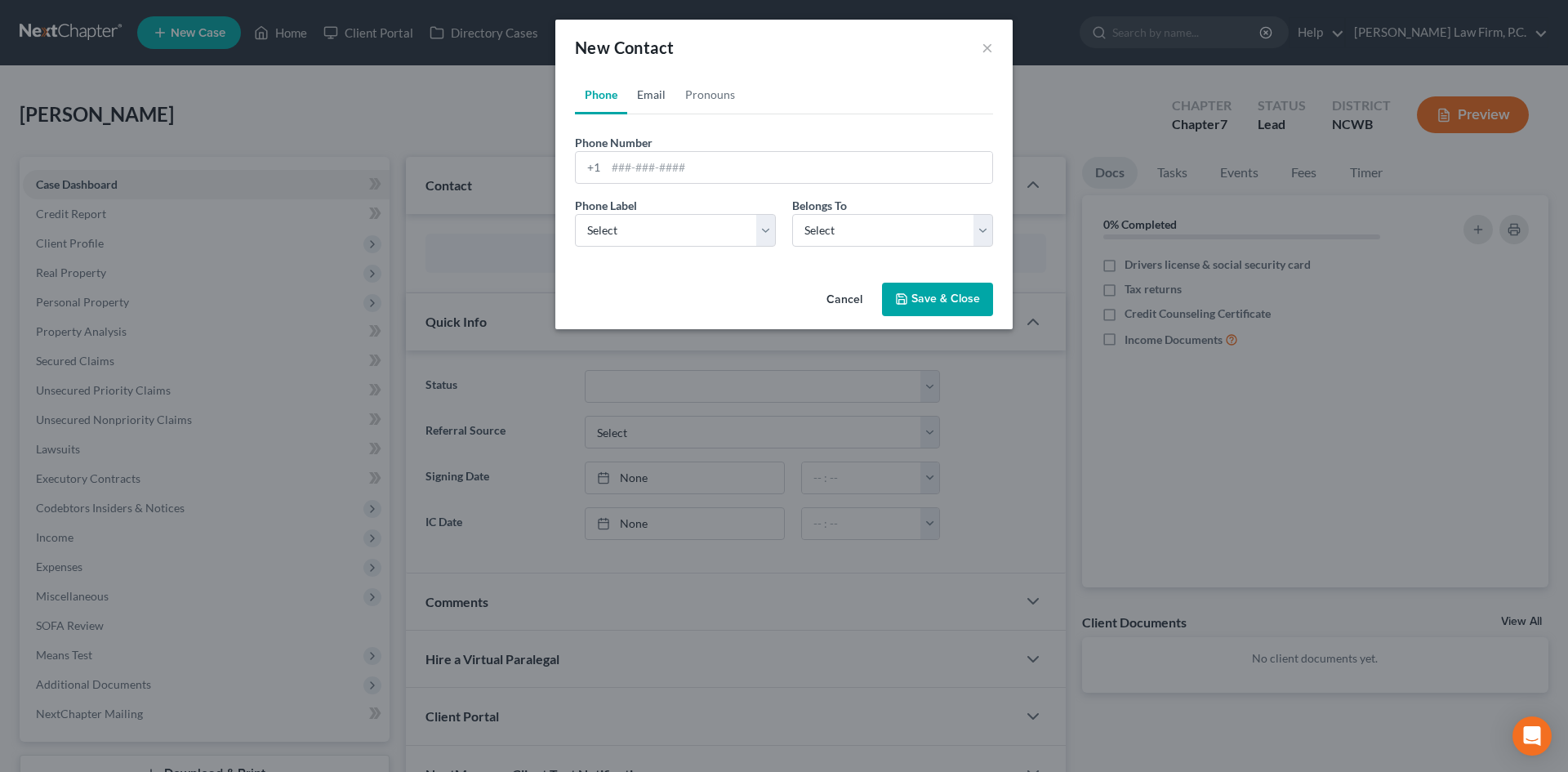
drag, startPoint x: 659, startPoint y: 97, endPoint x: 696, endPoint y: 161, distance: 73.9
click at [660, 97] on link "Email" at bounding box center [651, 95] width 48 height 40
click at [673, 162] on input "email" at bounding box center [799, 167] width 386 height 31
paste input "8670"
type input "8670"
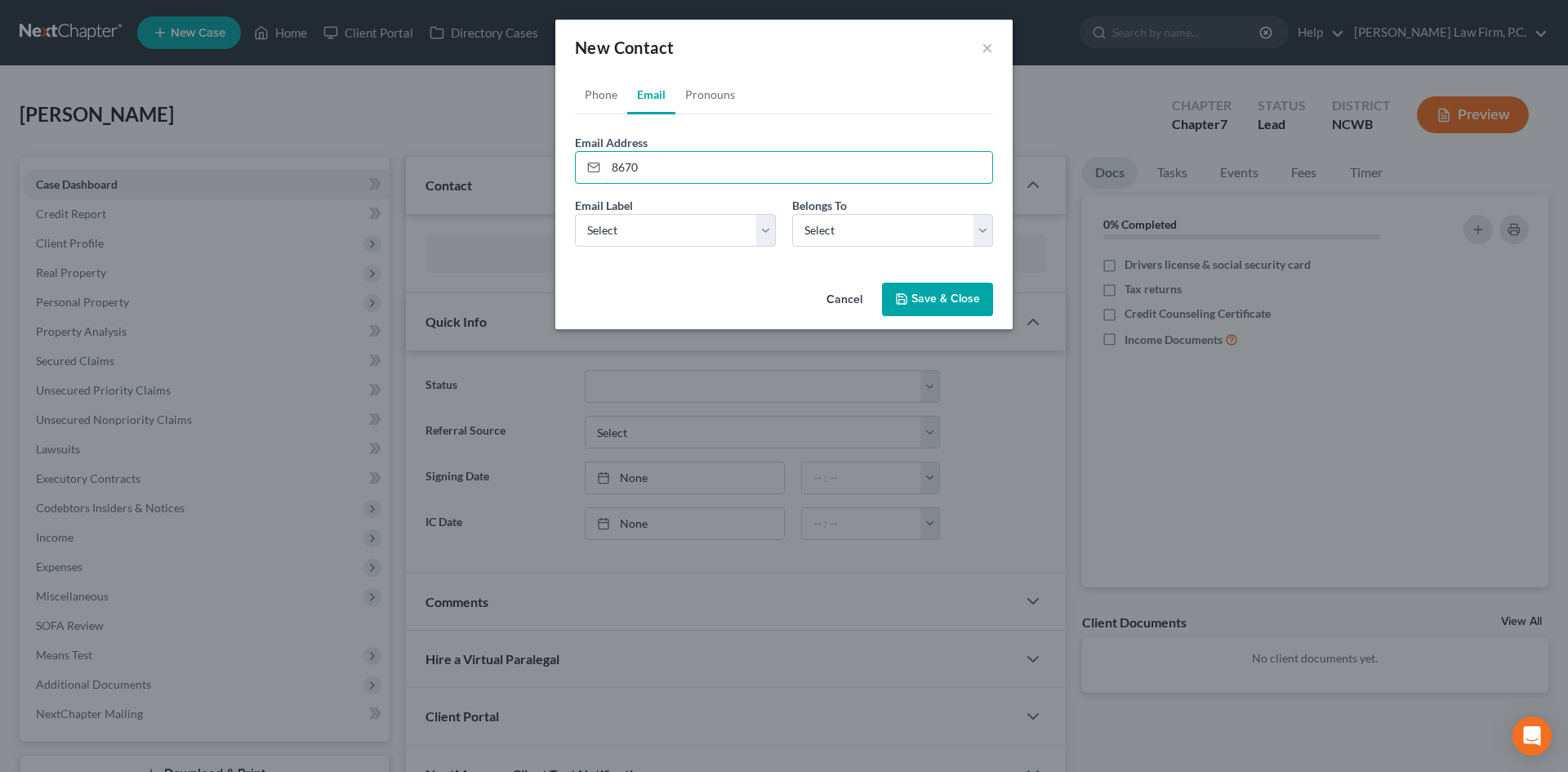
drag, startPoint x: 608, startPoint y: 167, endPoint x: 569, endPoint y: 170, distance: 39.1
click at [569, 170] on div "Phone Email Pronouns Phone Number * +1 Ext. Phone Label * Select Mobile Home Wo…" at bounding box center [783, 175] width 457 height 201
paste input "sharonwagner144@gmail.com"
type input "sharonwagner144@gmail.com"
click at [672, 225] on select "Select Home Work Other" at bounding box center [675, 230] width 201 height 33
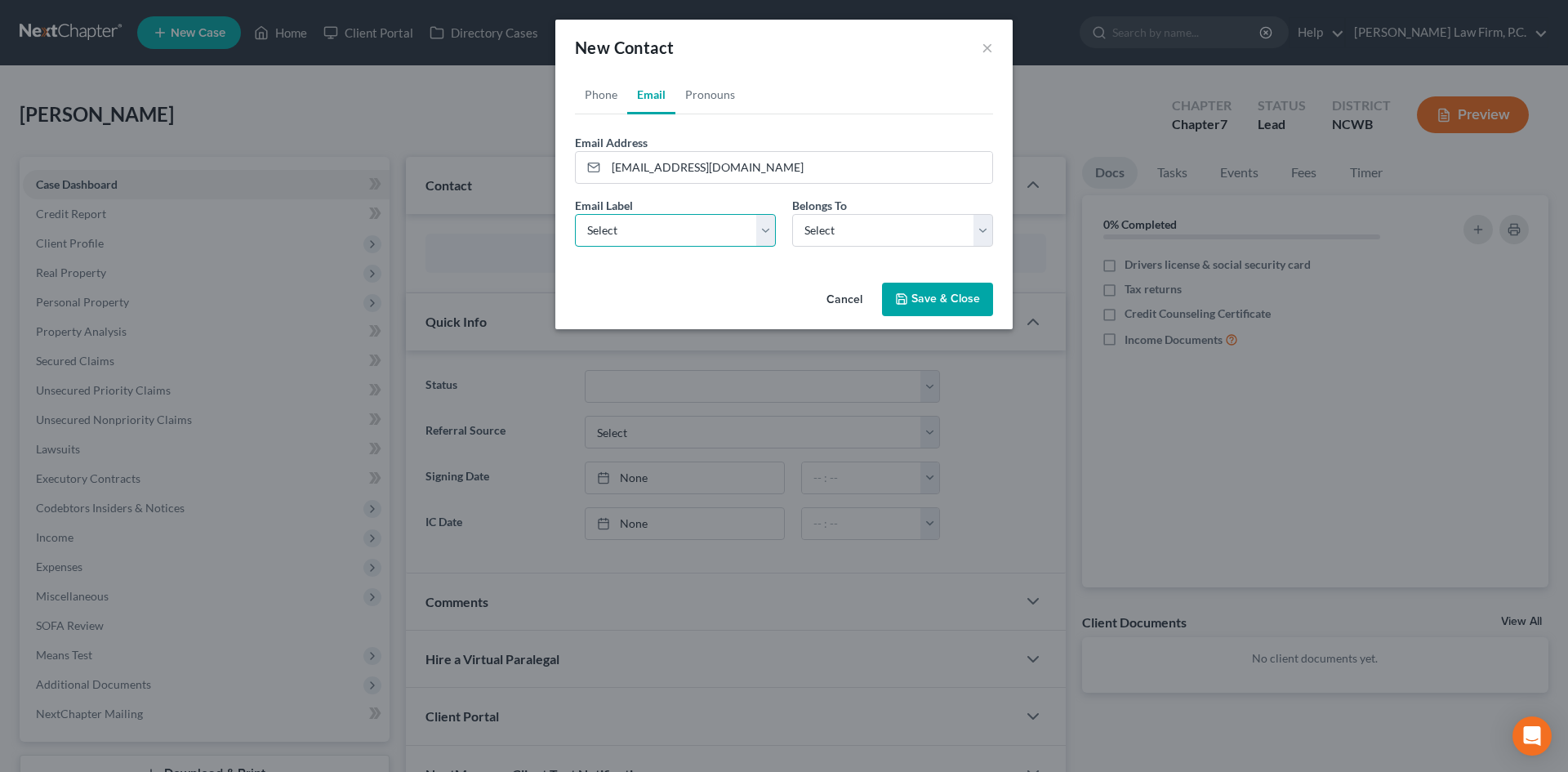
select select "0"
click at [575, 214] on select "Select Home Work Other" at bounding box center [675, 230] width 201 height 33
click at [892, 232] on select "Select Client Other" at bounding box center [892, 230] width 201 height 33
select select "0"
click at [792, 214] on select "Select Client Other" at bounding box center [892, 230] width 201 height 33
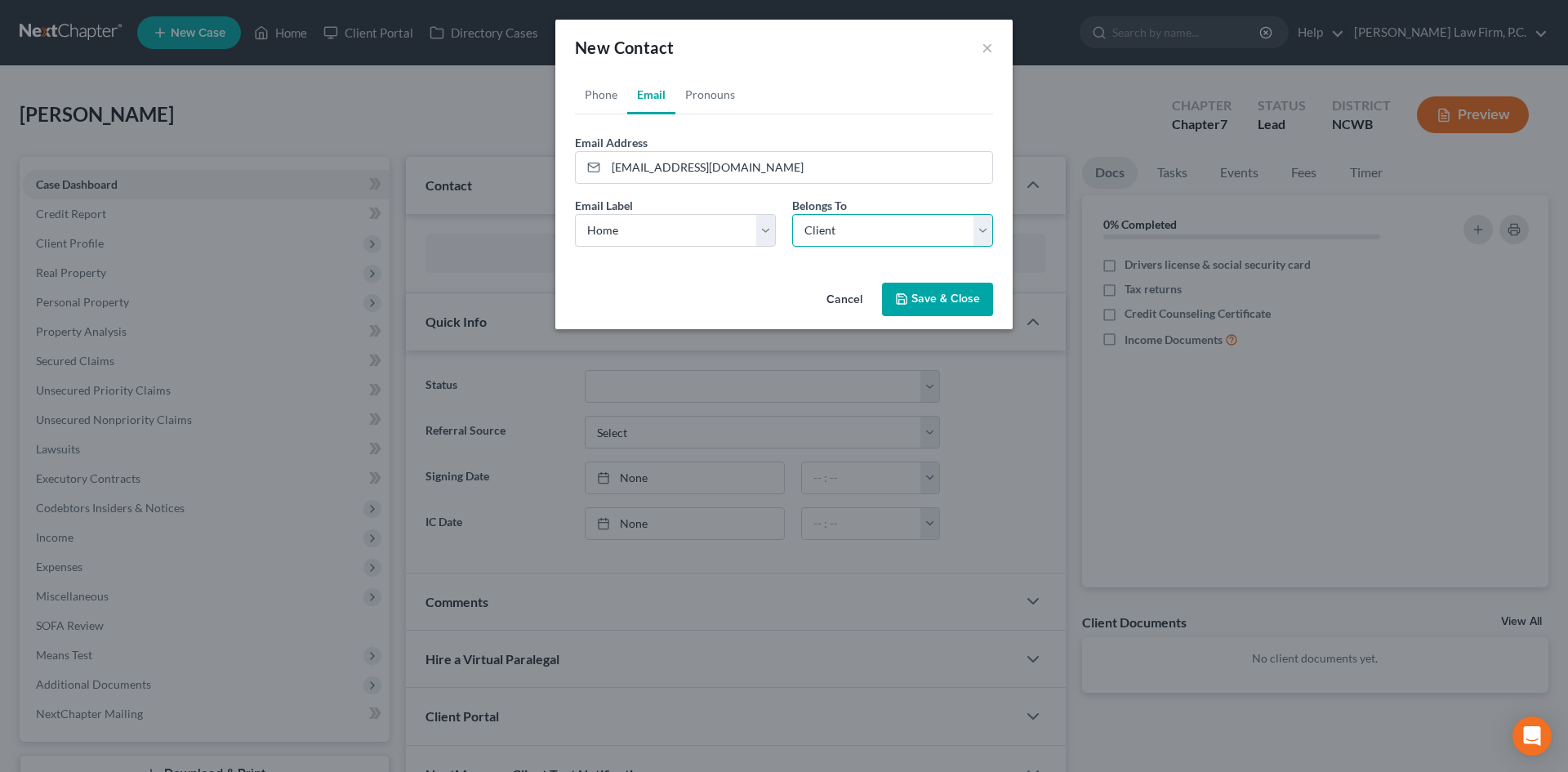
select select "0"
click at [602, 100] on link "Phone" at bounding box center [600, 95] width 52 height 40
click at [618, 165] on input "tel" at bounding box center [799, 167] width 386 height 31
type input "828-772-8807"
click at [755, 231] on select "Select Mobile Home Work Other" at bounding box center [675, 230] width 201 height 33
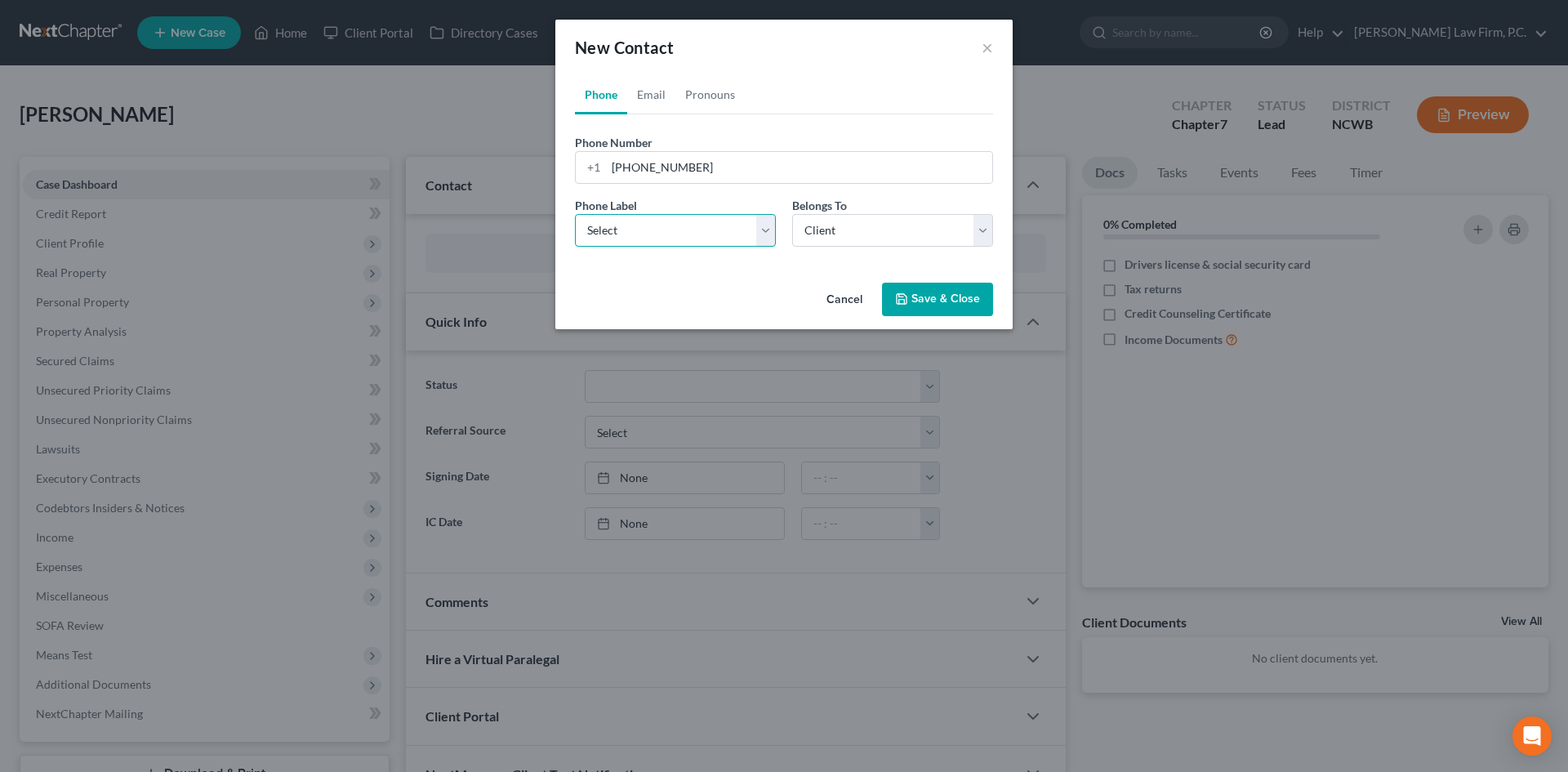
select select "0"
click at [575, 214] on select "Select Mobile Home Work Other" at bounding box center [675, 230] width 201 height 33
click at [942, 287] on button "Save & Close" at bounding box center [938, 300] width 111 height 34
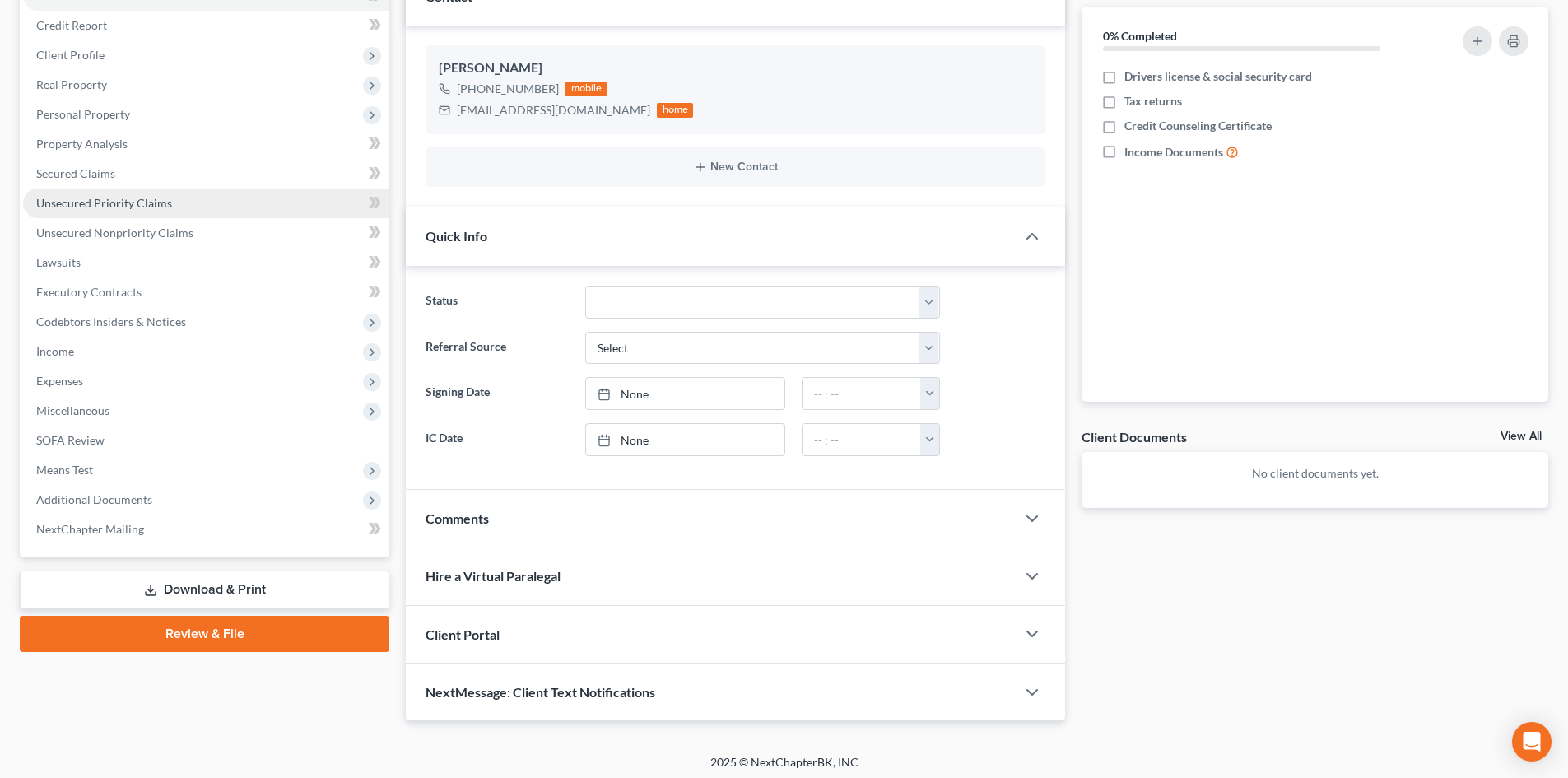
scroll to position [196, 0]
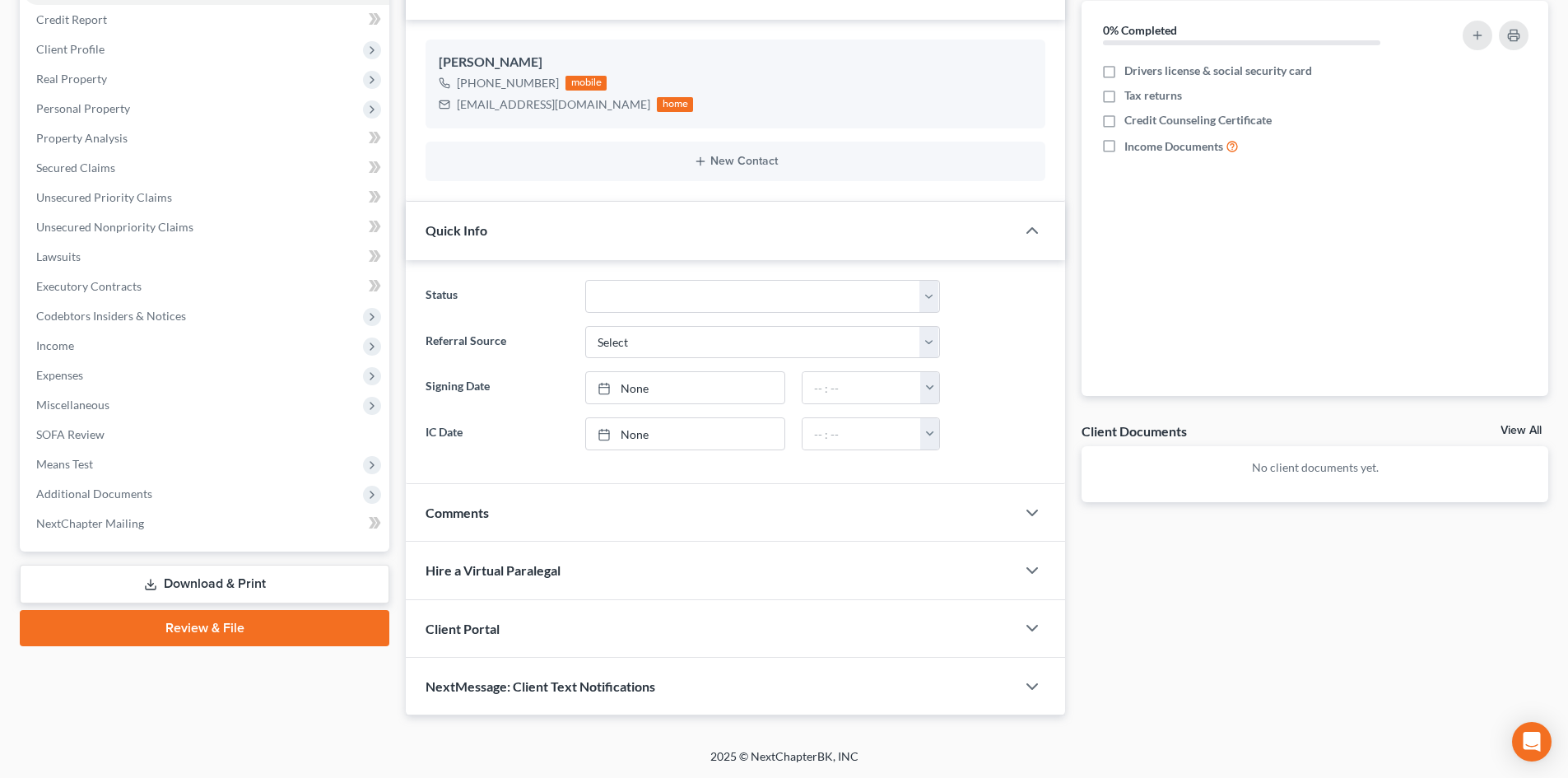
click at [470, 618] on div "Client Portal" at bounding box center [710, 629] width 610 height 57
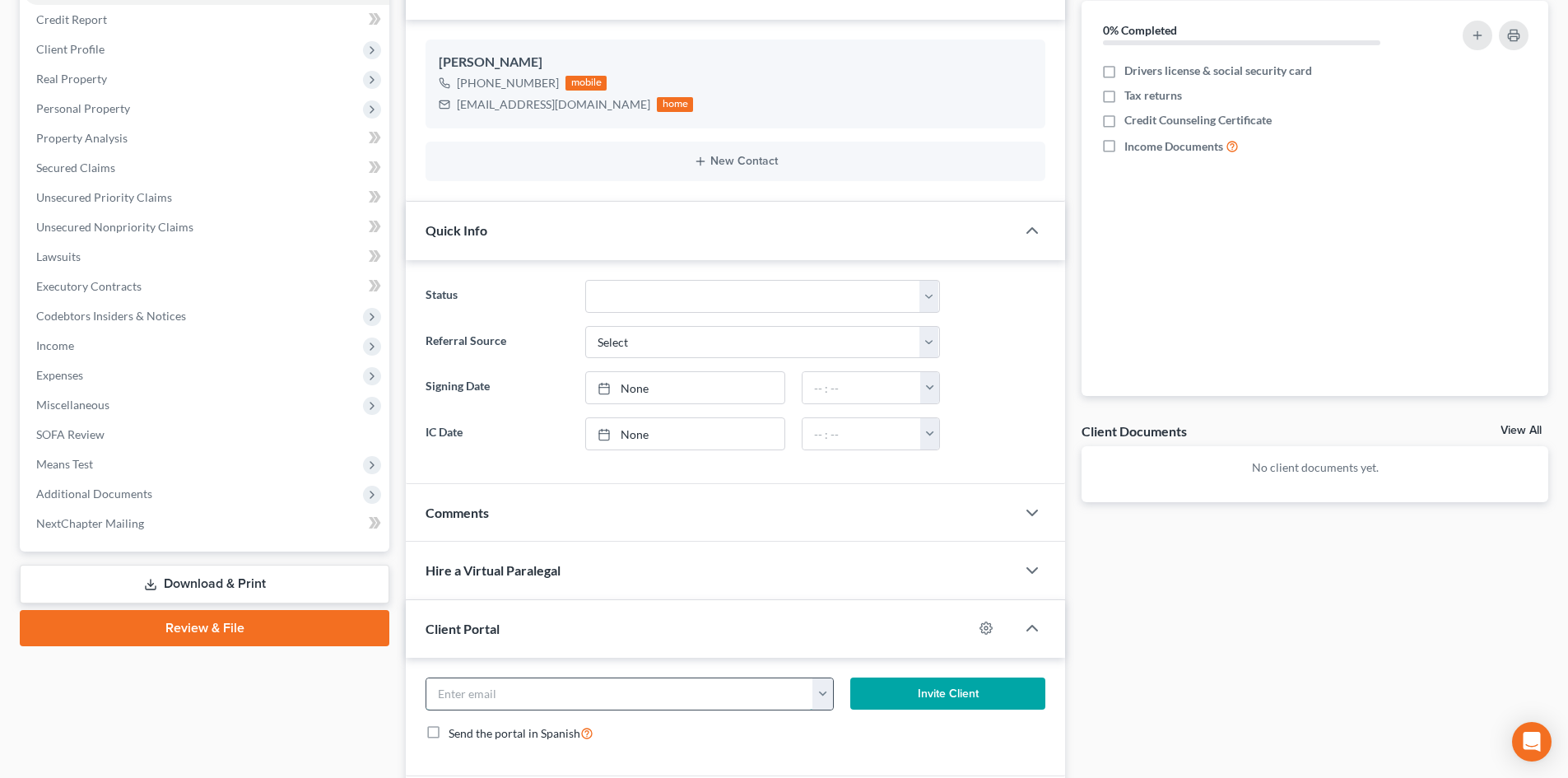
click at [529, 686] on input "email" at bounding box center [619, 693] width 387 height 31
paste input "sharonwagner144@gmail.com"
type input "sharonwagner144@gmail.com"
click at [880, 691] on button "Invite Client" at bounding box center [948, 693] width 196 height 33
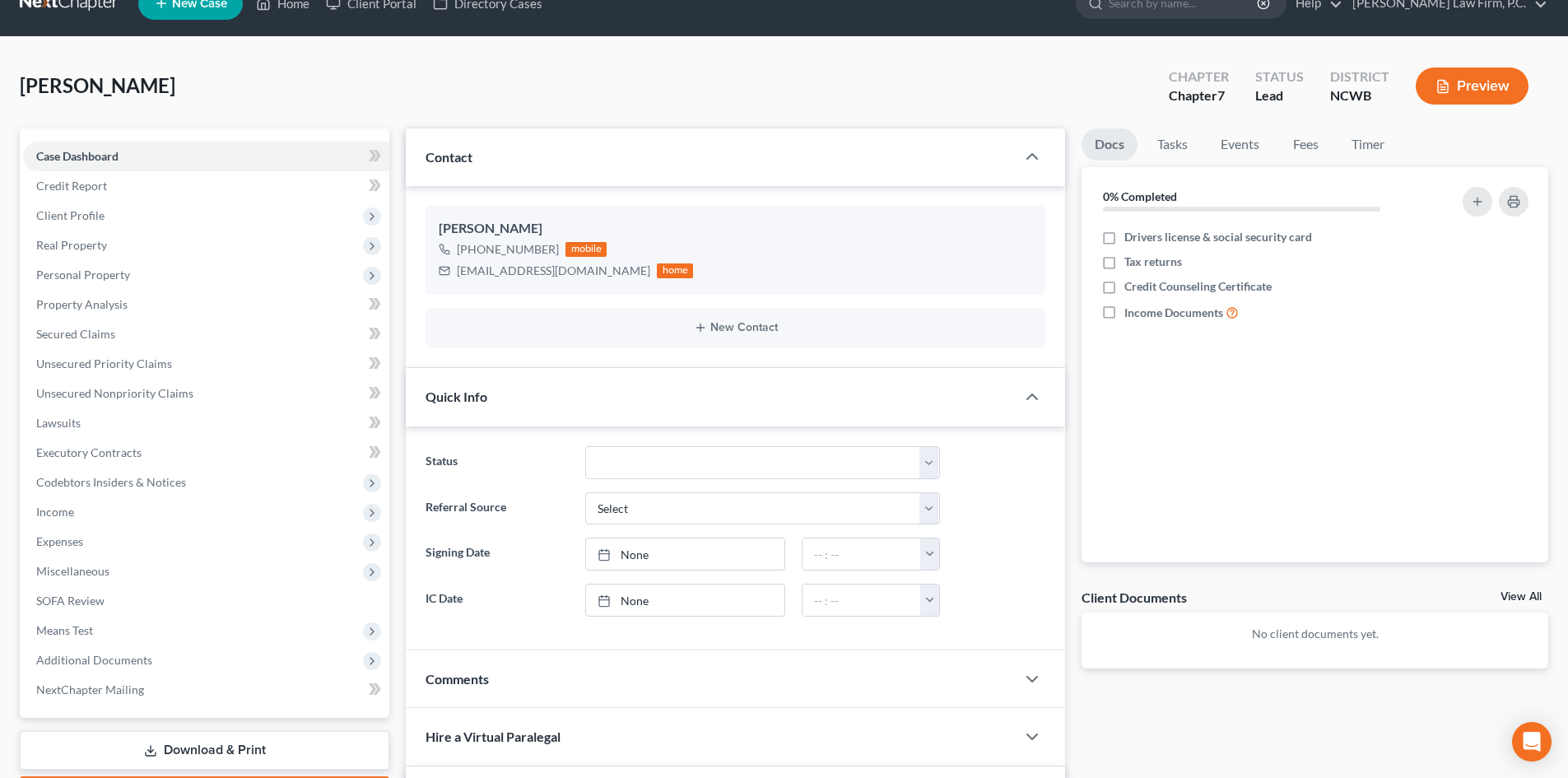
scroll to position [0, 0]
